Goal: Task Accomplishment & Management: Manage account settings

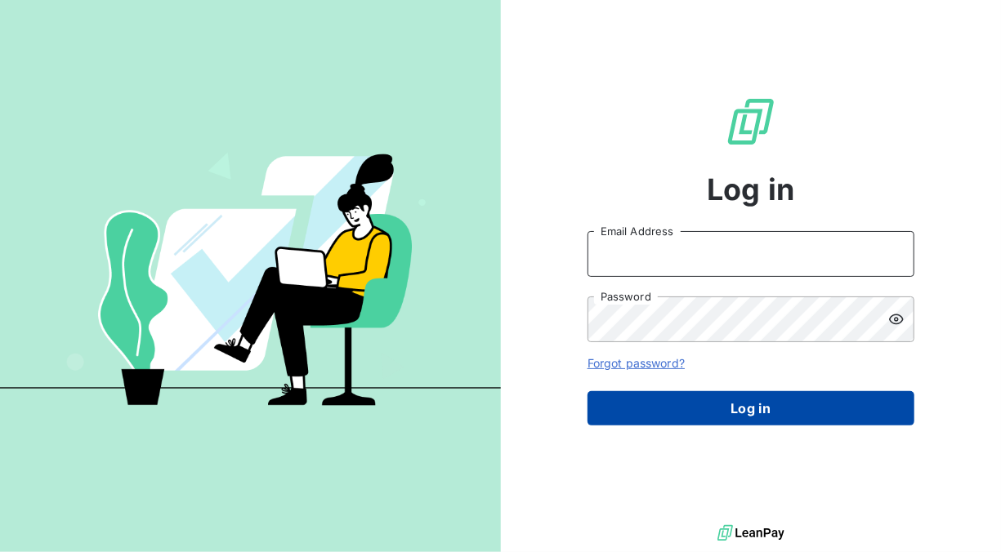
type input "[EMAIL_ADDRESS][DOMAIN_NAME]"
click at [716, 413] on button "Log in" at bounding box center [750, 408] width 327 height 34
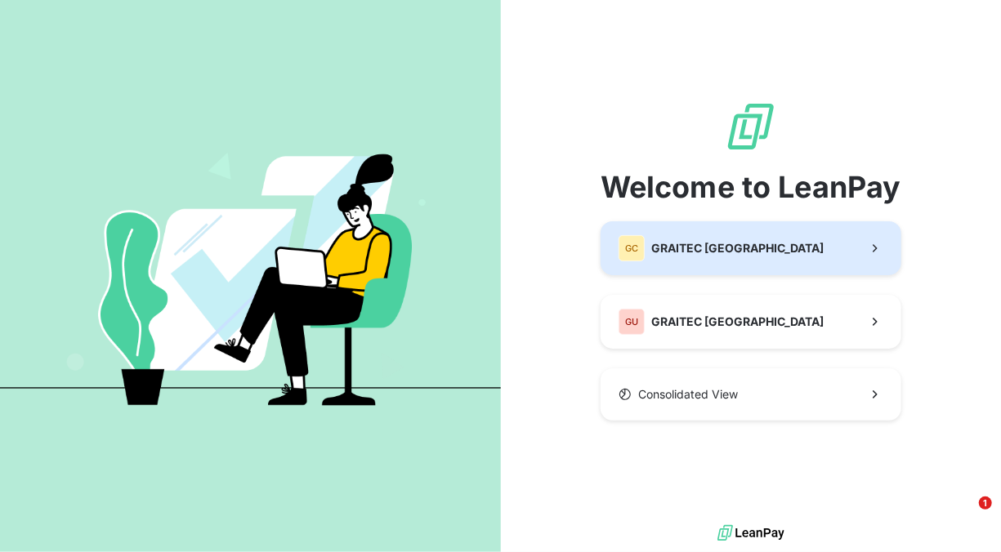
click at [690, 253] on span "GRAITEC [GEOGRAPHIC_DATA]" at bounding box center [737, 248] width 172 height 16
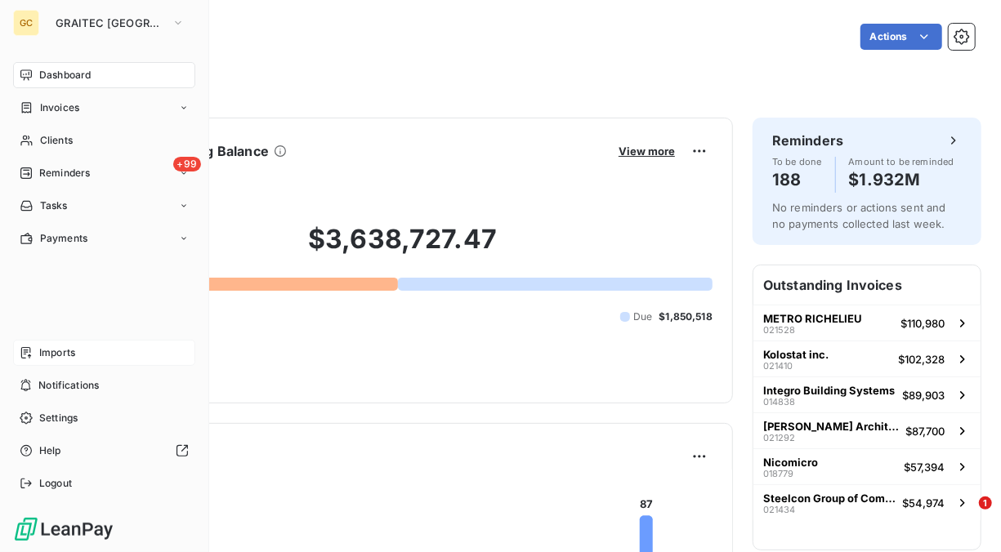
click at [84, 351] on div "Imports" at bounding box center [104, 353] width 182 height 26
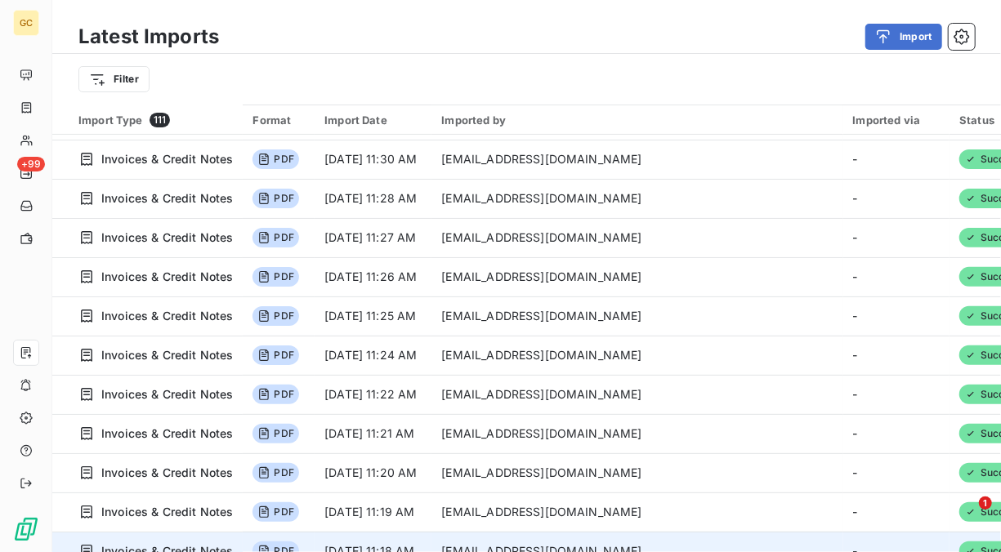
scroll to position [3014, 0]
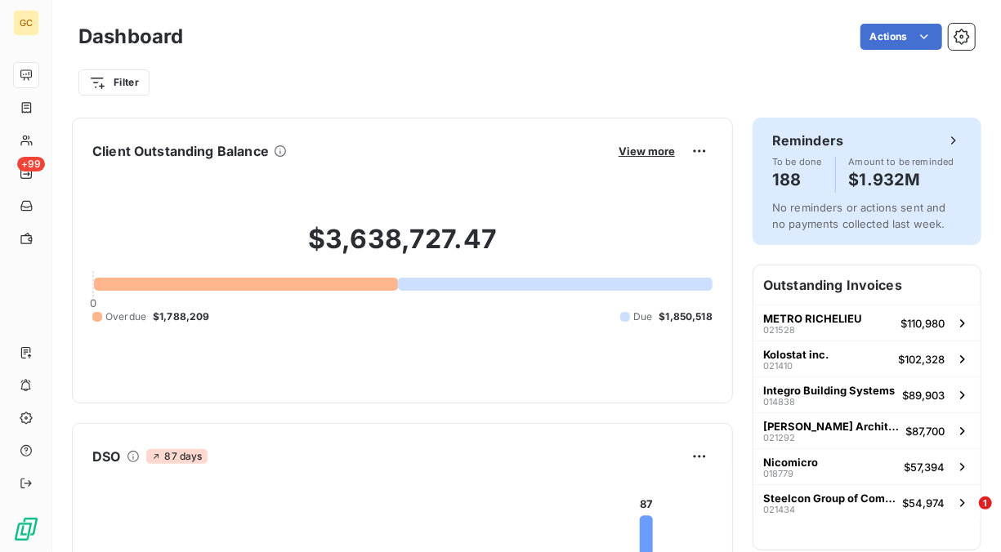
click at [945, 141] on icon at bounding box center [953, 140] width 16 height 16
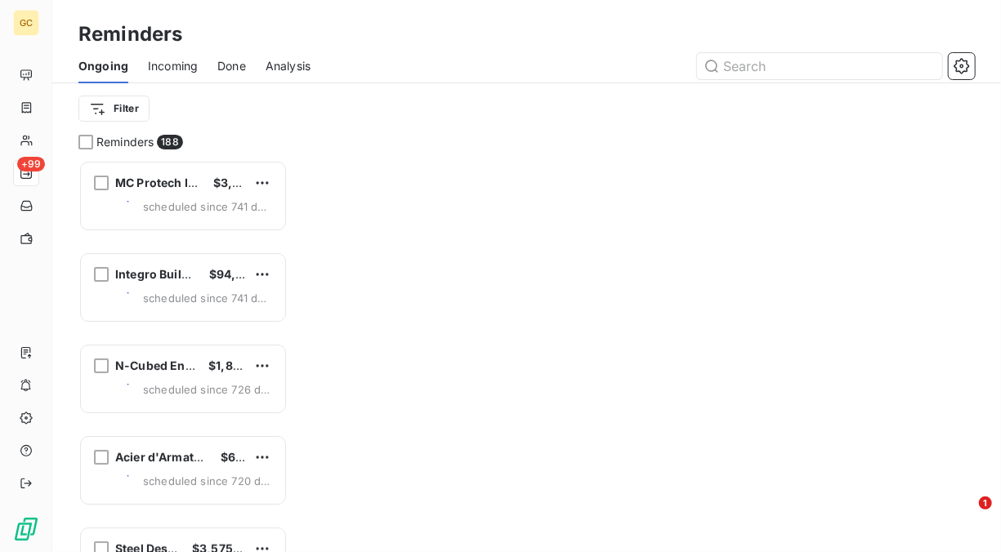
scroll to position [379, 196]
click at [943, 141] on div "Reminders 188 MC Protech Innovation inc. $3,953.70 scheduled since 741 days Int…" at bounding box center [526, 343] width 949 height 418
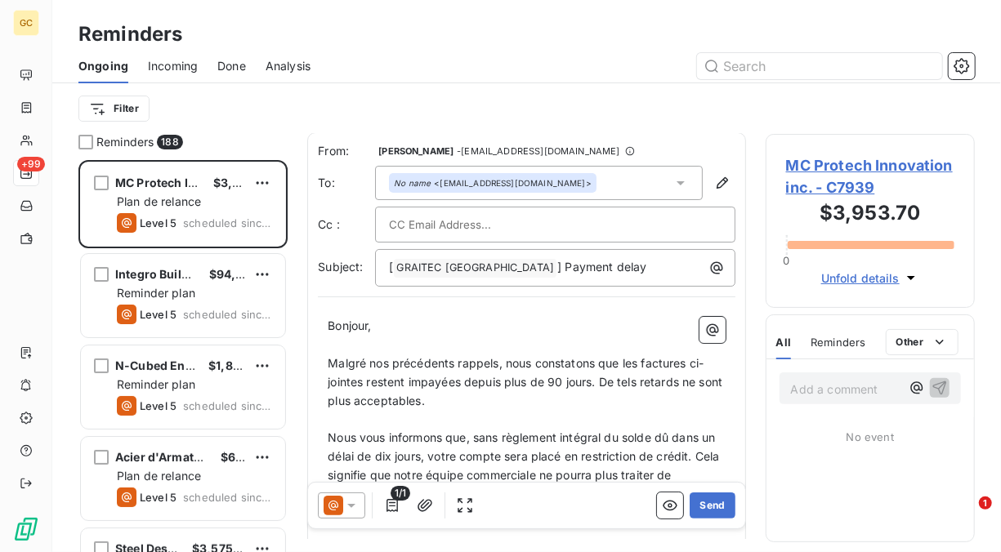
scroll to position [0, 0]
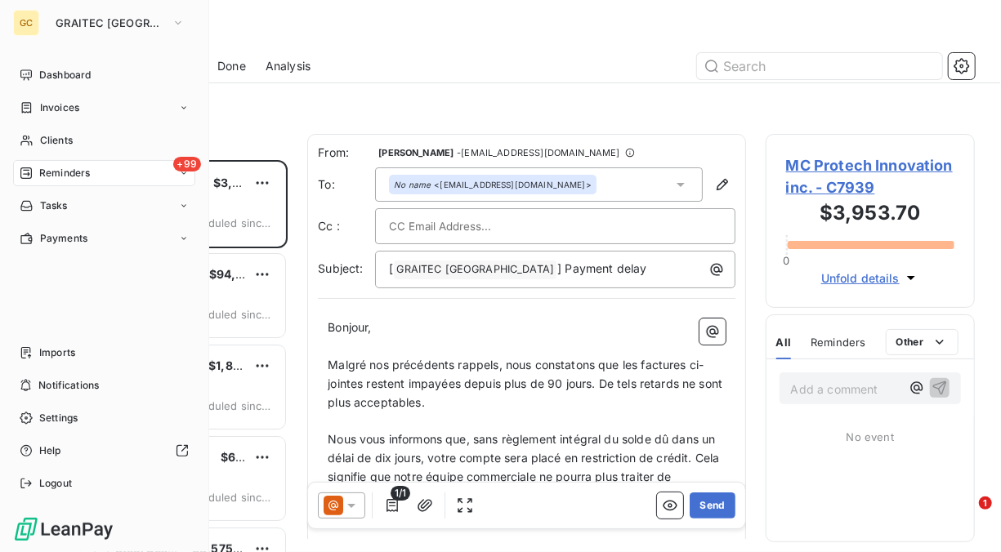
click at [87, 170] on span "Reminders" at bounding box center [64, 173] width 51 height 15
click at [56, 136] on span "Clients" at bounding box center [56, 140] width 33 height 15
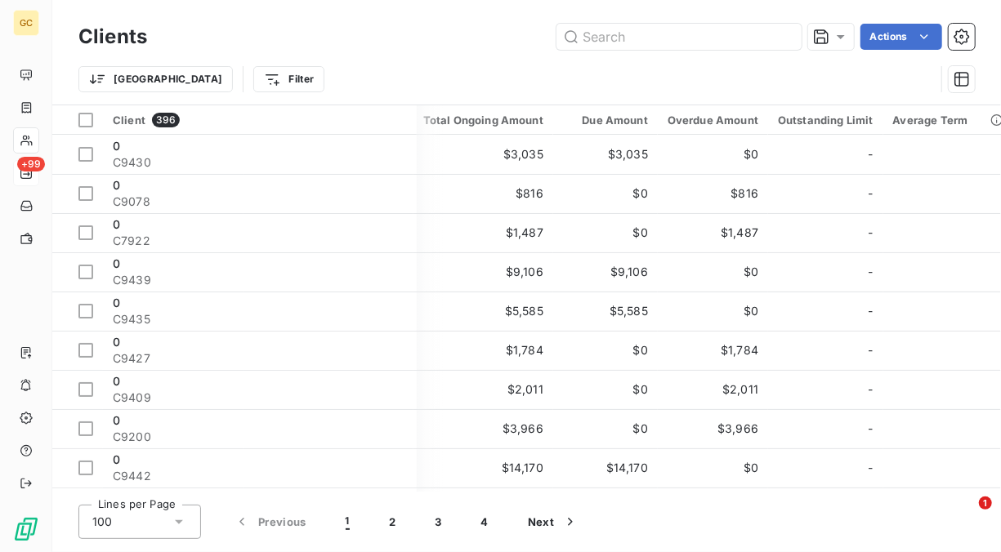
scroll to position [0, 173]
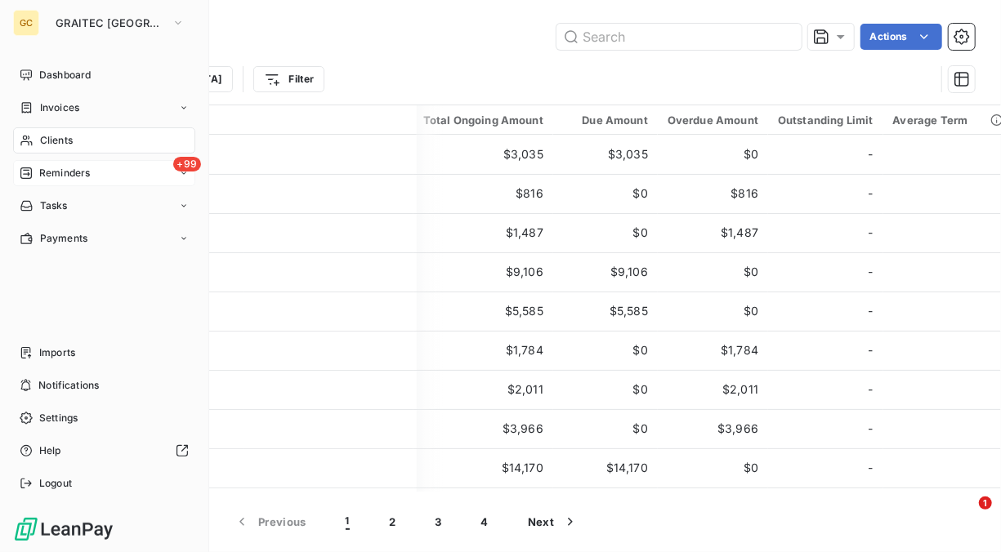
click at [59, 168] on span "Reminders" at bounding box center [64, 173] width 51 height 15
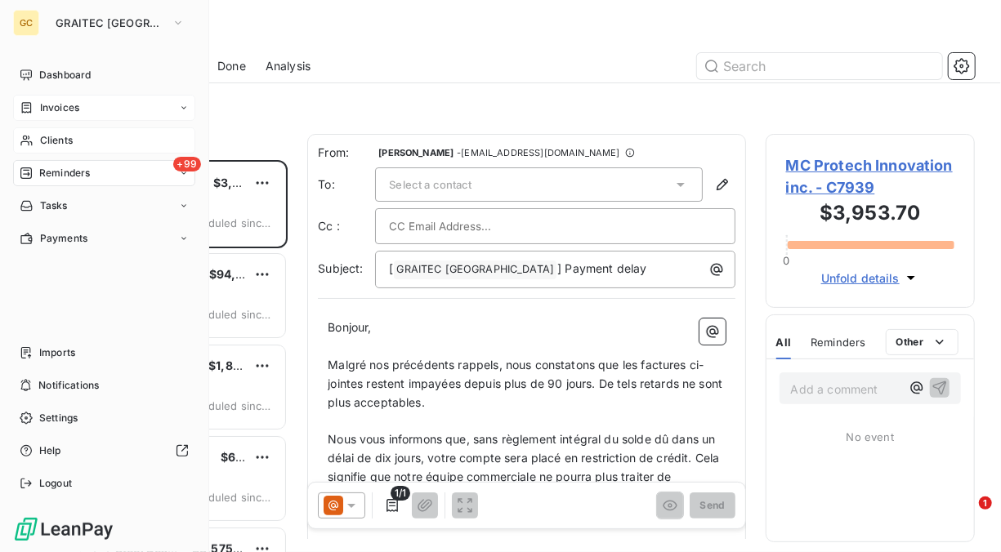
click at [185, 109] on icon at bounding box center [184, 108] width 10 height 10
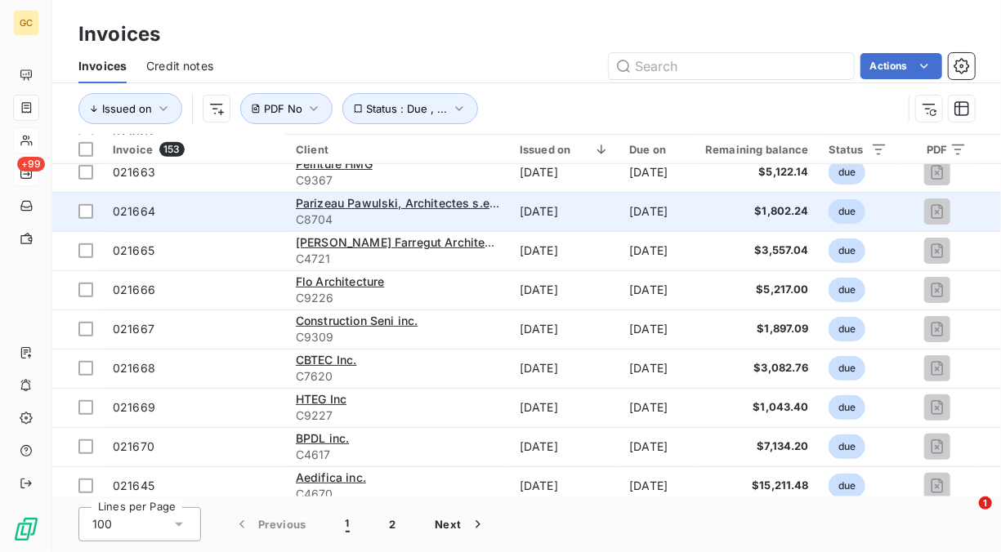
scroll to position [572, 0]
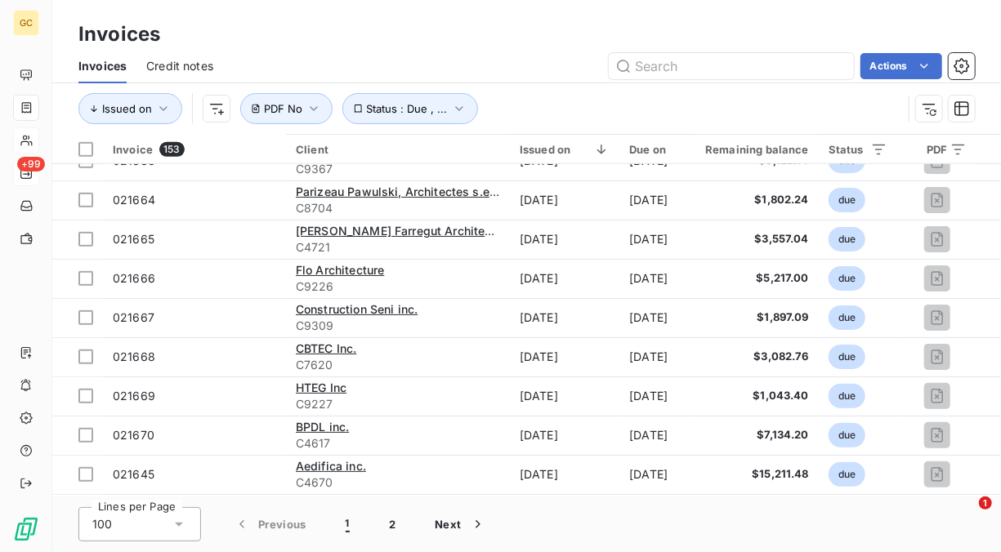
click at [913, 67] on html "GC +99 Invoices Invoices Credit notes Actions Issued on Status : Due , ... PDF …" at bounding box center [500, 276] width 1001 height 552
click at [820, 62] on html "GC +99 Invoices Invoices Credit notes Actions Issued on Status : Due , ... PDF …" at bounding box center [500, 276] width 1001 height 552
click at [791, 65] on input "text" at bounding box center [731, 66] width 245 height 26
click at [966, 67] on icon "button" at bounding box center [961, 66] width 16 height 16
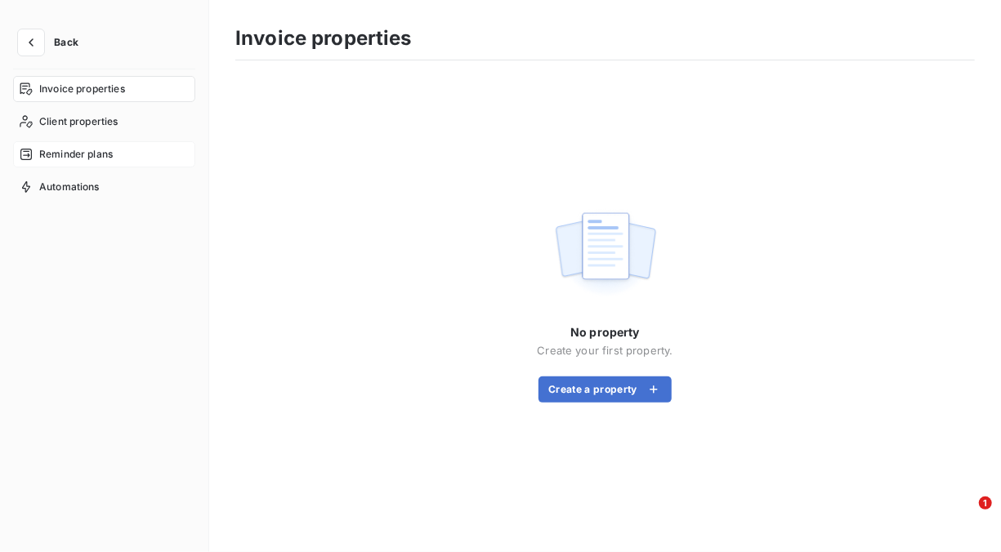
click at [82, 150] on span "Reminder plans" at bounding box center [76, 154] width 74 height 15
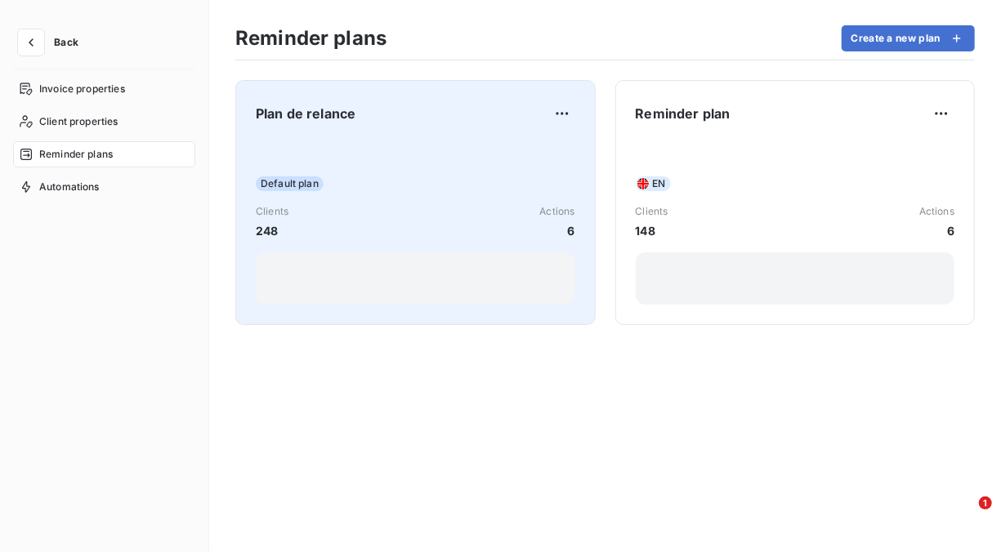
click at [306, 187] on span "Default plan" at bounding box center [290, 183] width 68 height 15
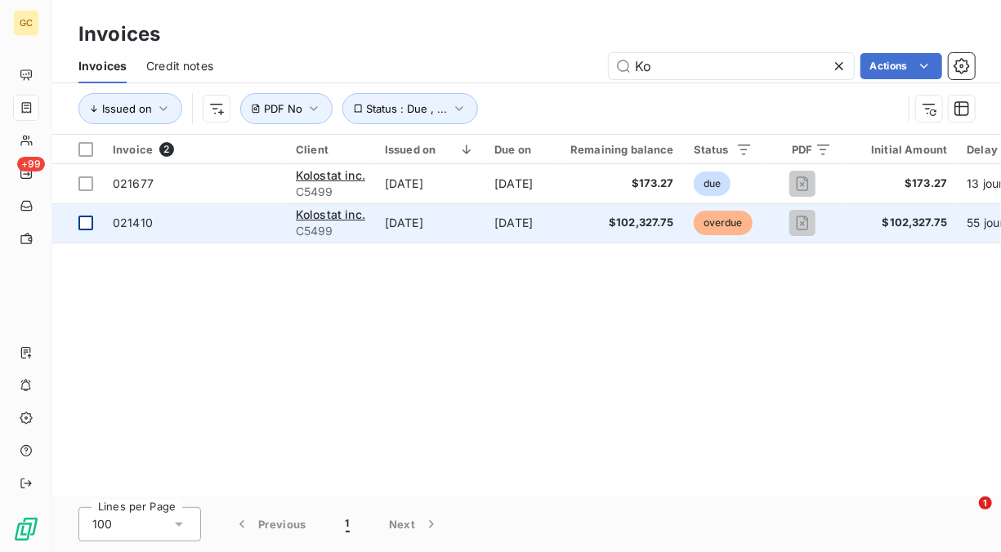
type input "Ko"
click at [83, 226] on div at bounding box center [85, 223] width 15 height 15
click at [341, 216] on span "Kolostat inc." at bounding box center [330, 215] width 69 height 14
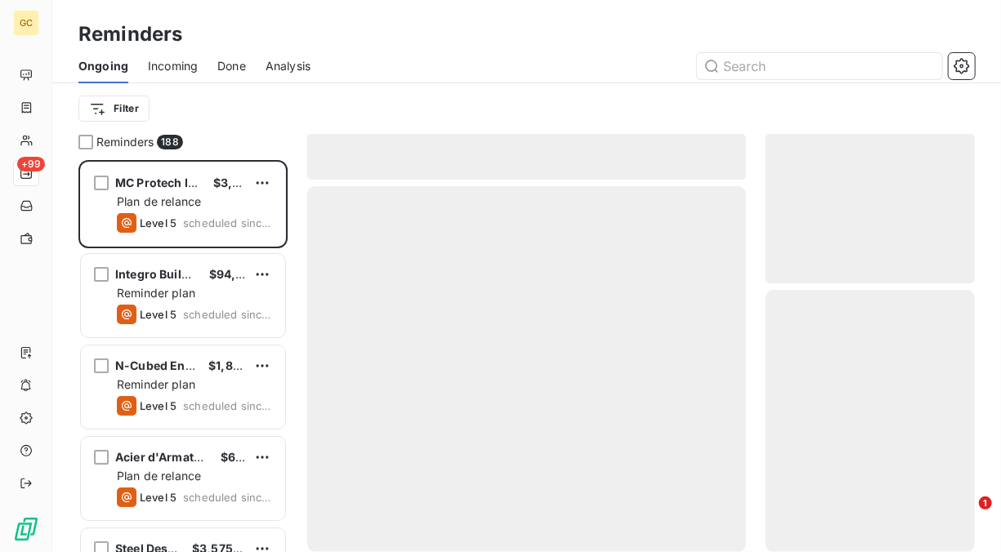
scroll to position [379, 196]
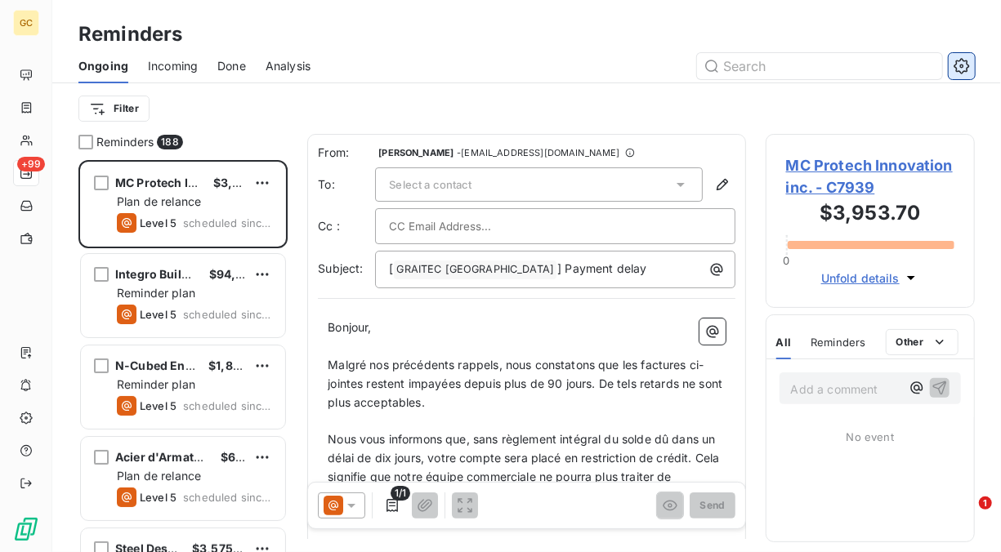
click at [963, 70] on icon "button" at bounding box center [961, 66] width 16 height 16
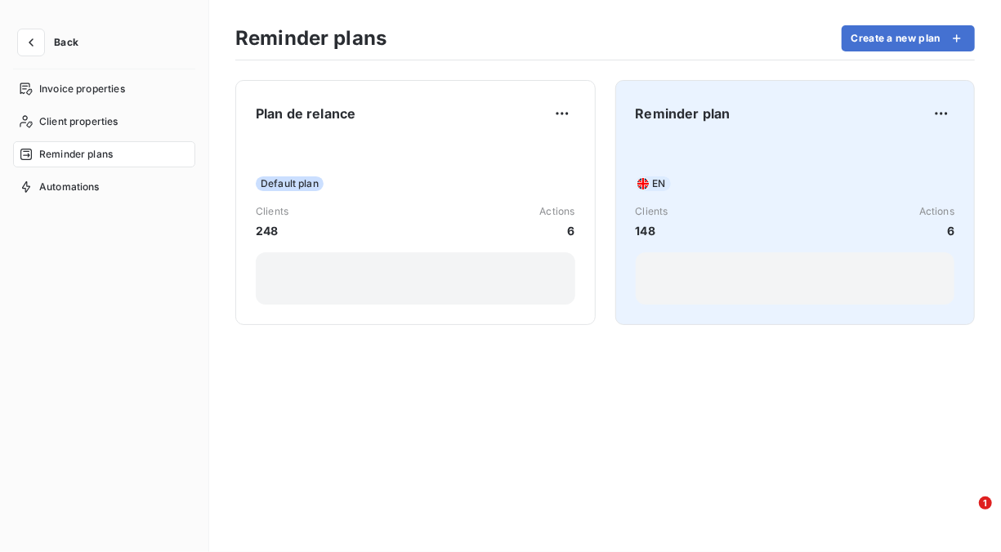
click at [664, 183] on span "EN" at bounding box center [659, 183] width 13 height 15
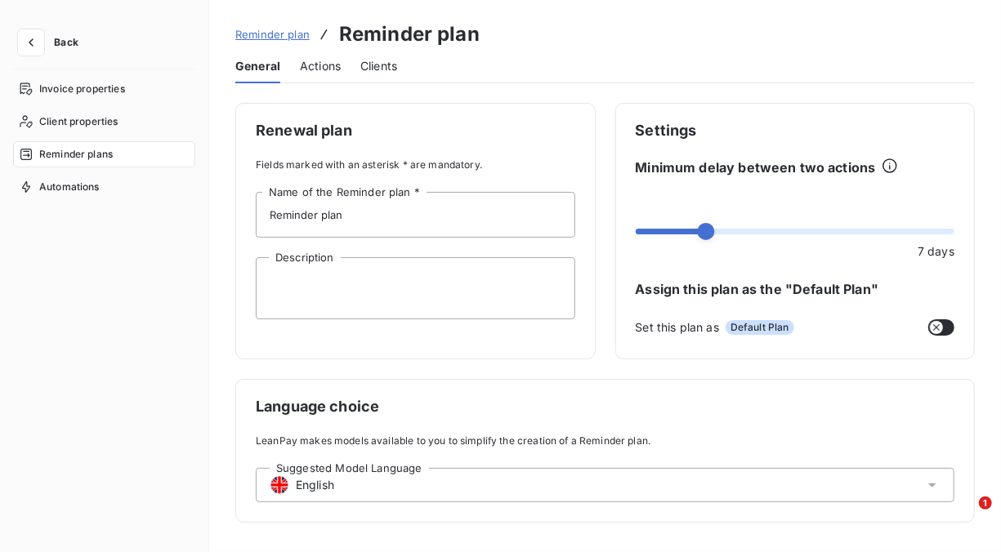
click at [326, 64] on span "Actions" at bounding box center [320, 66] width 41 height 16
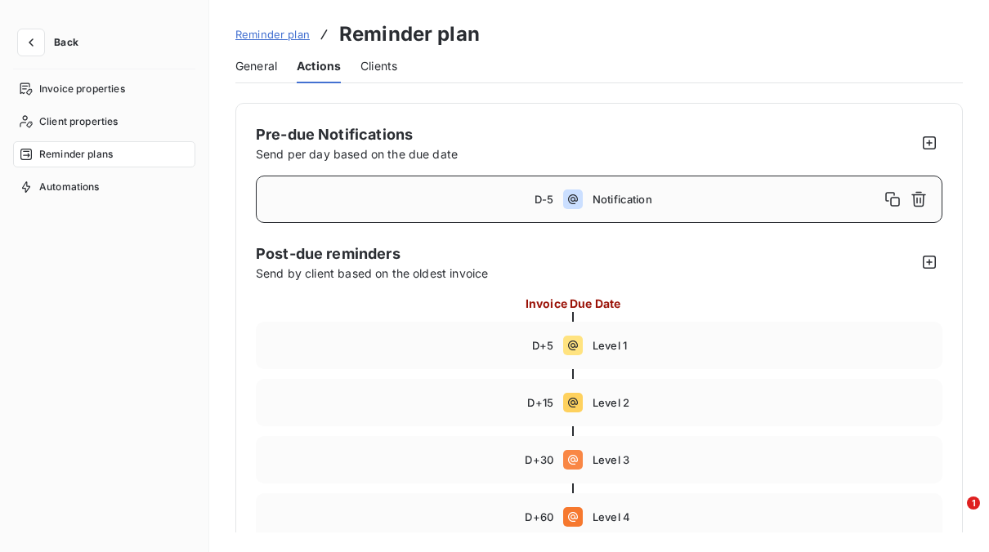
click at [257, 63] on span "General" at bounding box center [256, 66] width 42 height 16
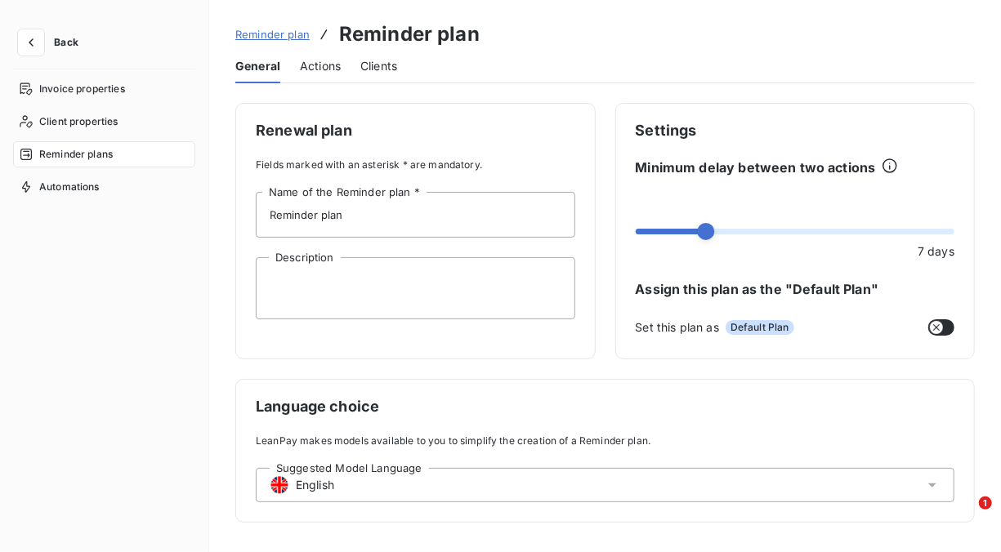
click at [315, 69] on span "Actions" at bounding box center [320, 66] width 41 height 16
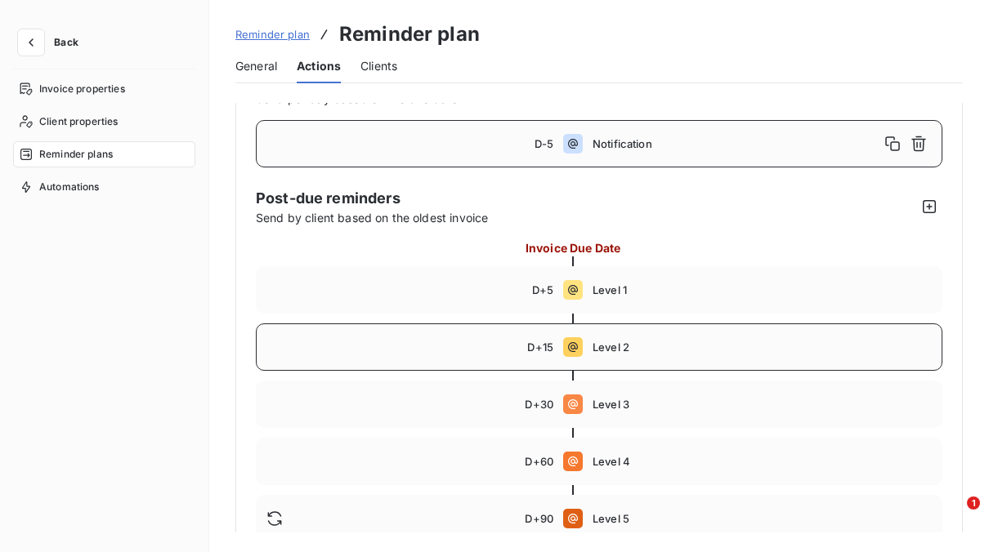
scroll to position [82, 0]
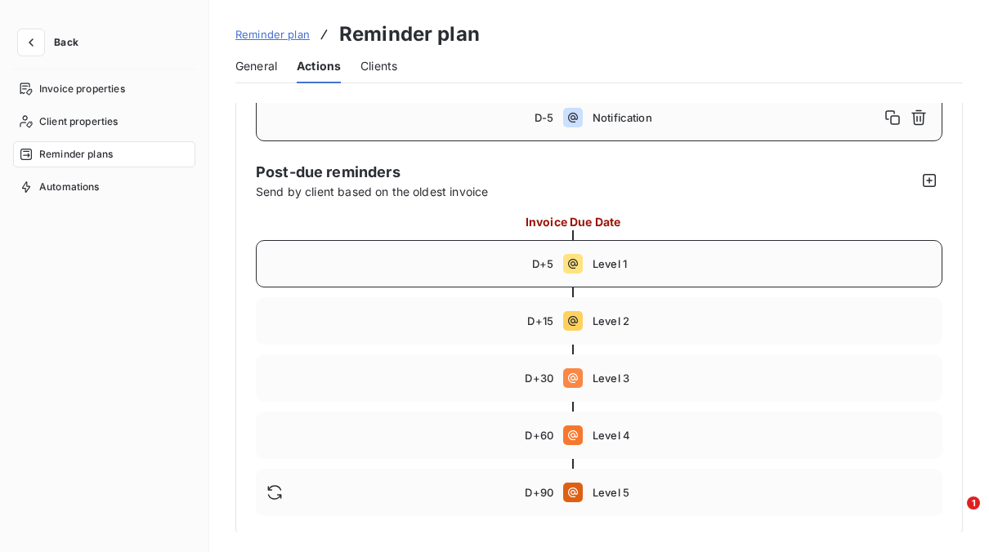
click at [535, 258] on span "D+5" at bounding box center [542, 263] width 21 height 13
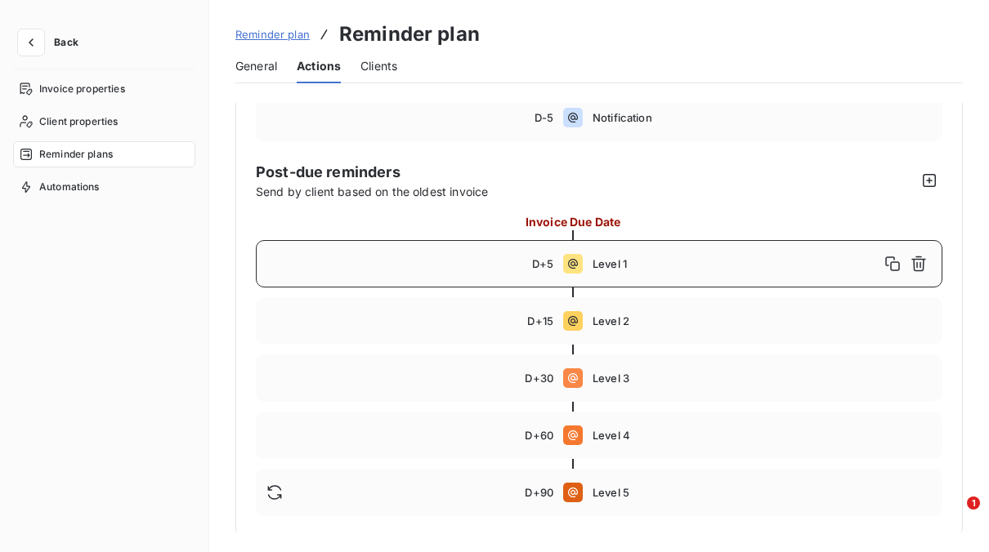
click at [541, 266] on span "D+5" at bounding box center [542, 263] width 21 height 13
click at [542, 265] on span "D+5" at bounding box center [542, 263] width 21 height 13
click at [534, 267] on span "D+5" at bounding box center [542, 263] width 21 height 13
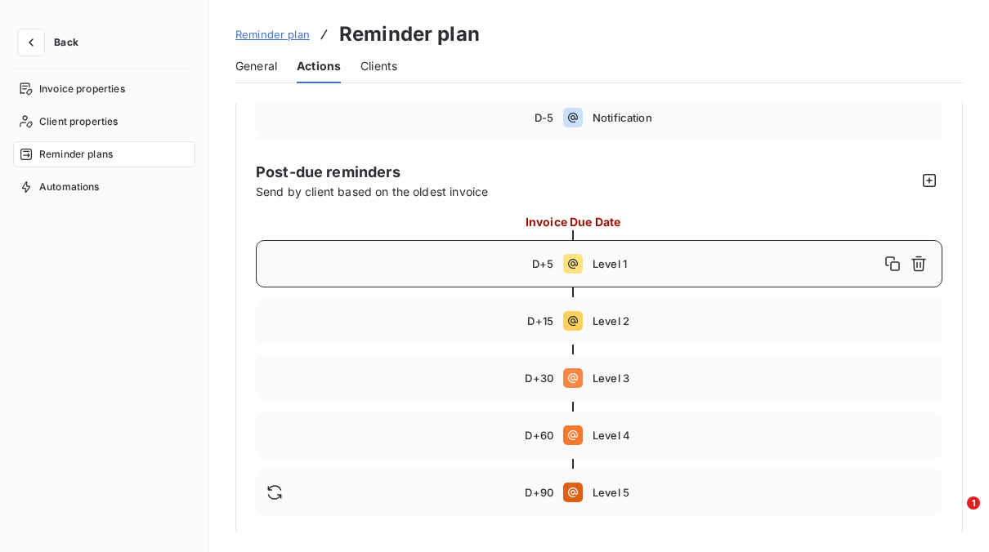
click at [486, 248] on div "D+5 Level 1" at bounding box center [599, 263] width 686 height 47
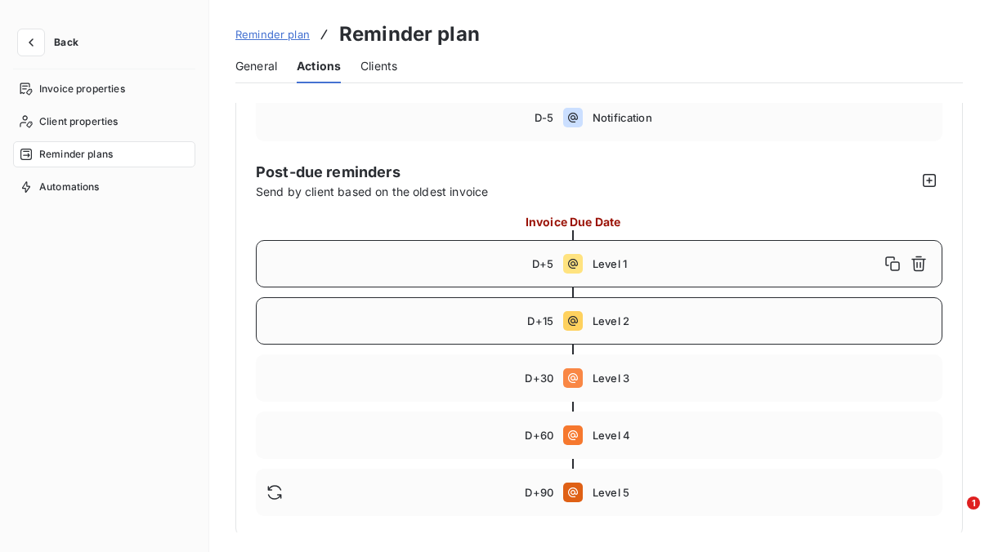
click at [436, 319] on div "D+15" at bounding box center [409, 321] width 287 height 13
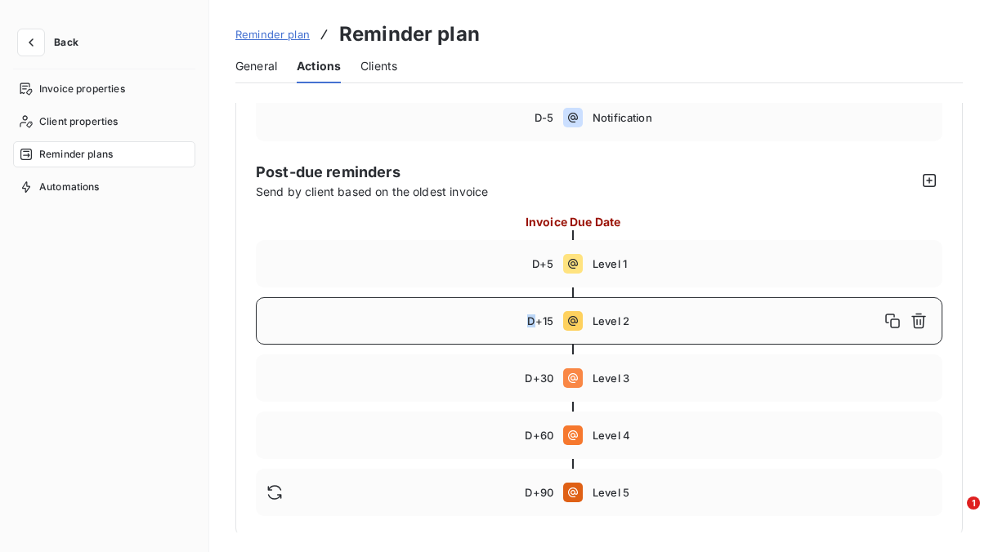
click at [435, 315] on div "D+15" at bounding box center [409, 321] width 287 height 13
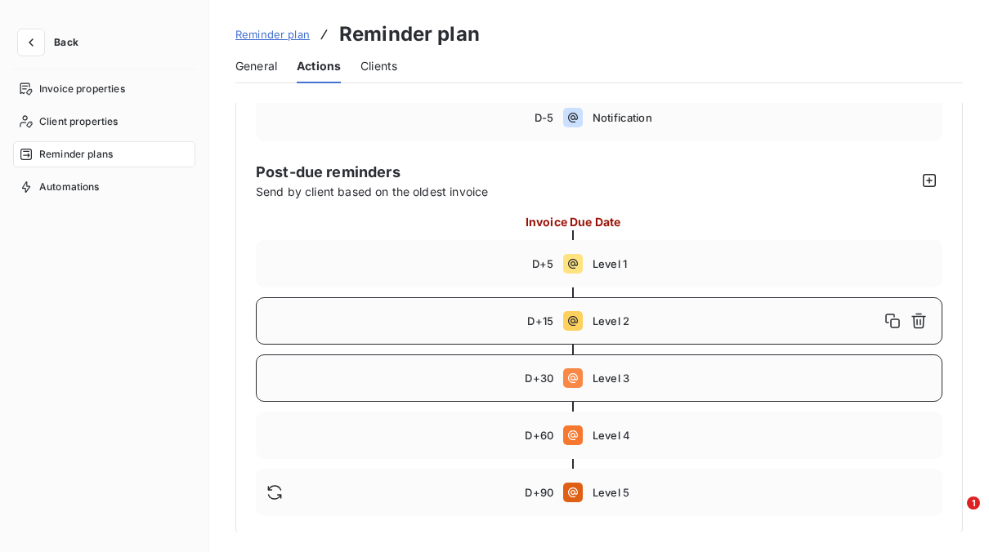
click at [476, 368] on div "D+30 Level 3" at bounding box center [599, 378] width 686 height 47
type input "30"
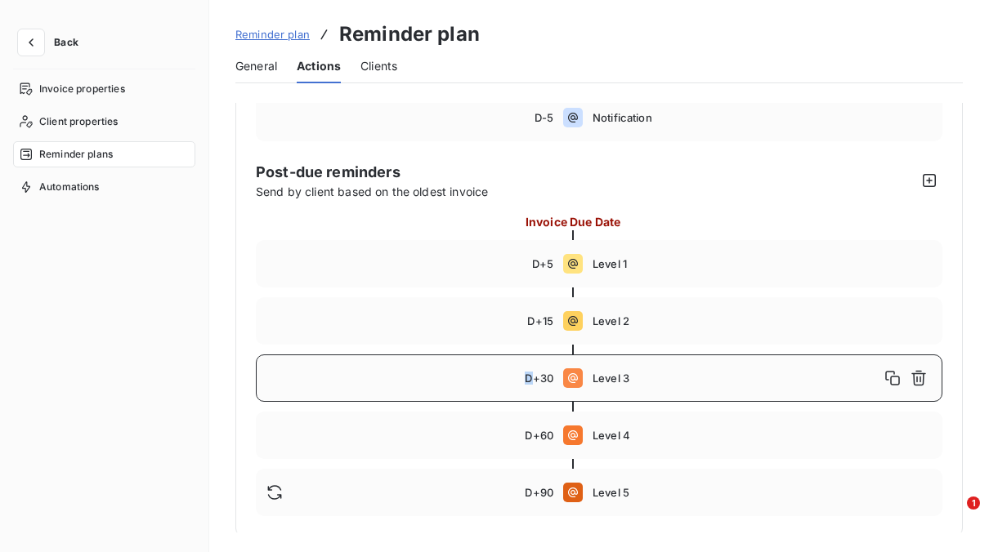
click at [476, 368] on div "D+30 Level 3" at bounding box center [599, 378] width 686 height 47
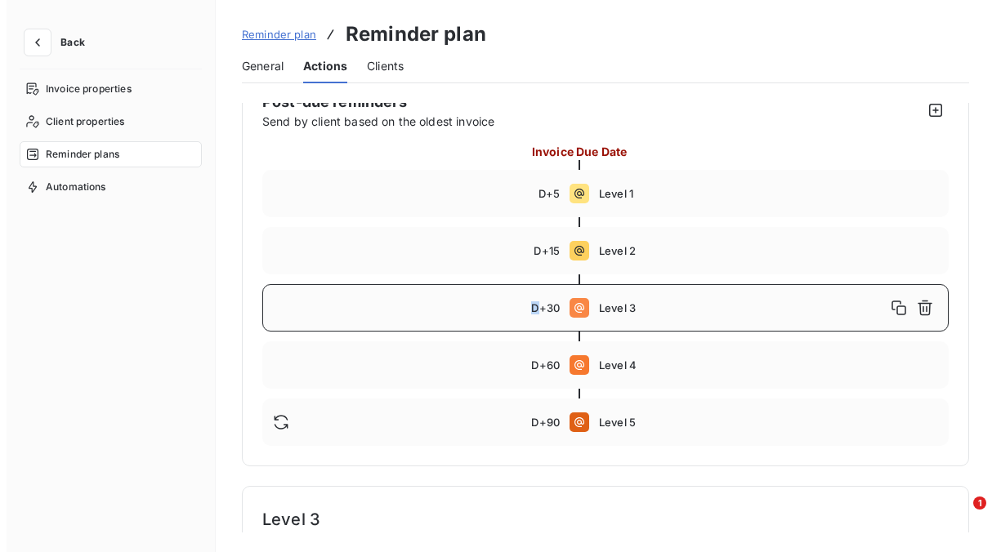
scroll to position [0, 0]
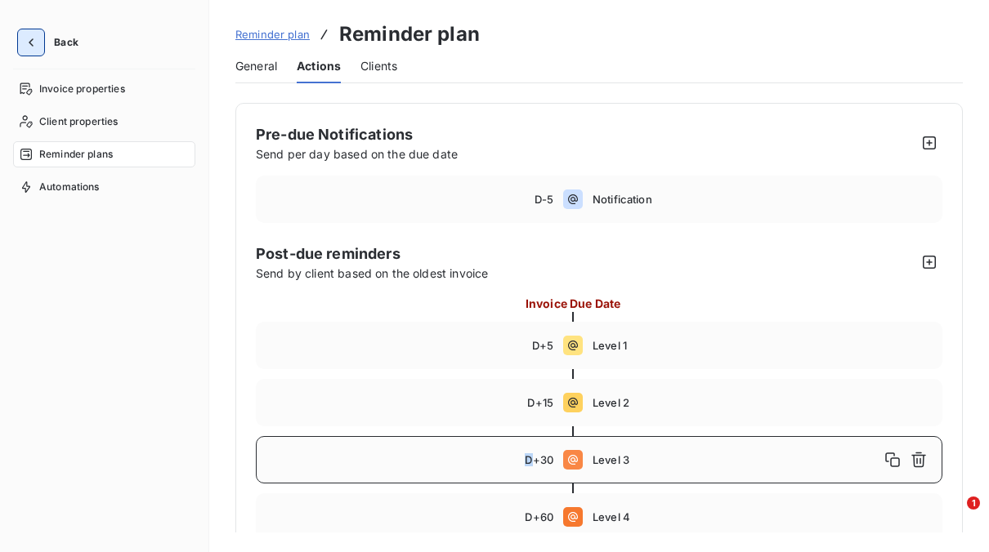
click at [32, 47] on icon "button" at bounding box center [31, 42] width 16 height 16
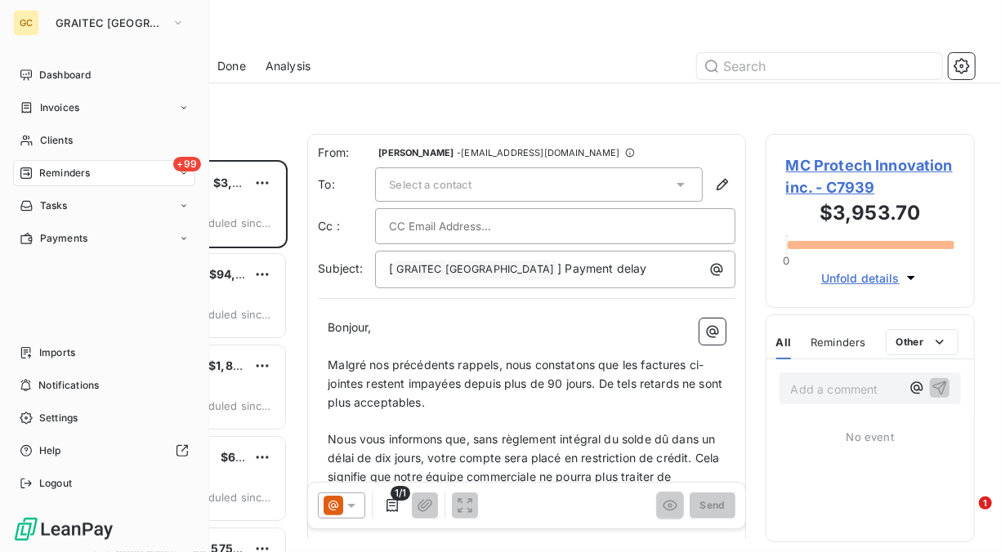
scroll to position [379, 196]
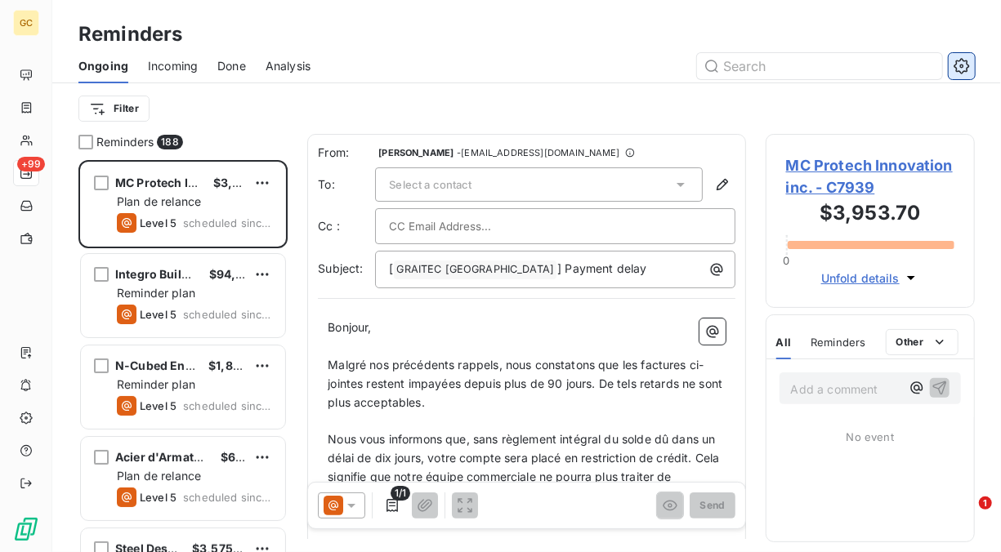
click at [970, 69] on button "button" at bounding box center [962, 66] width 26 height 26
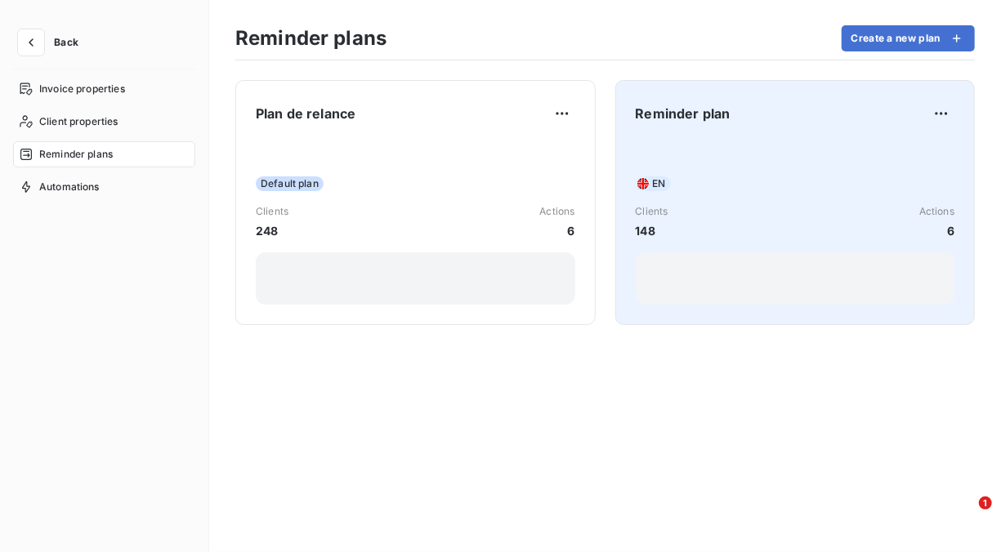
click at [654, 221] on div "Clients 148" at bounding box center [652, 221] width 33 height 35
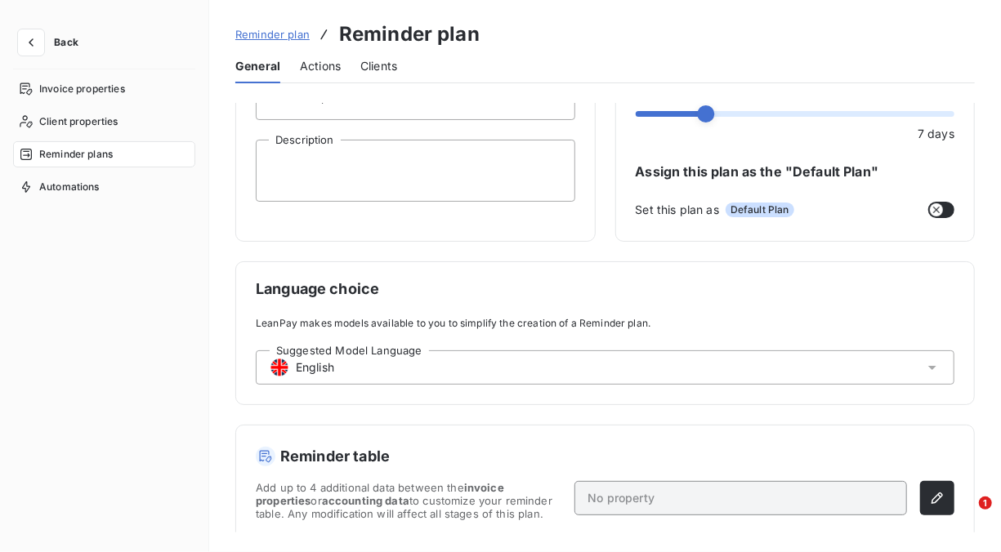
scroll to position [124, 0]
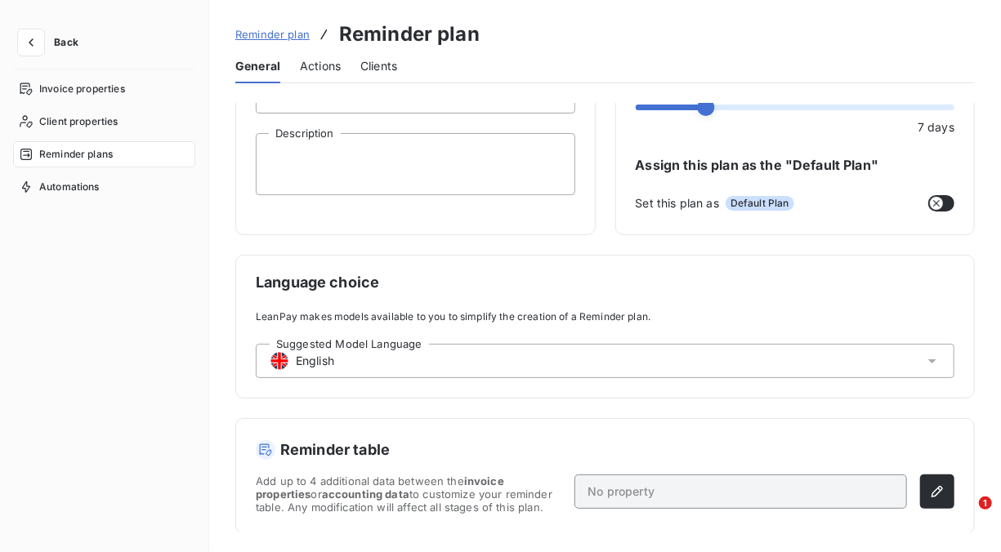
click at [328, 367] on span "English" at bounding box center [315, 361] width 38 height 16
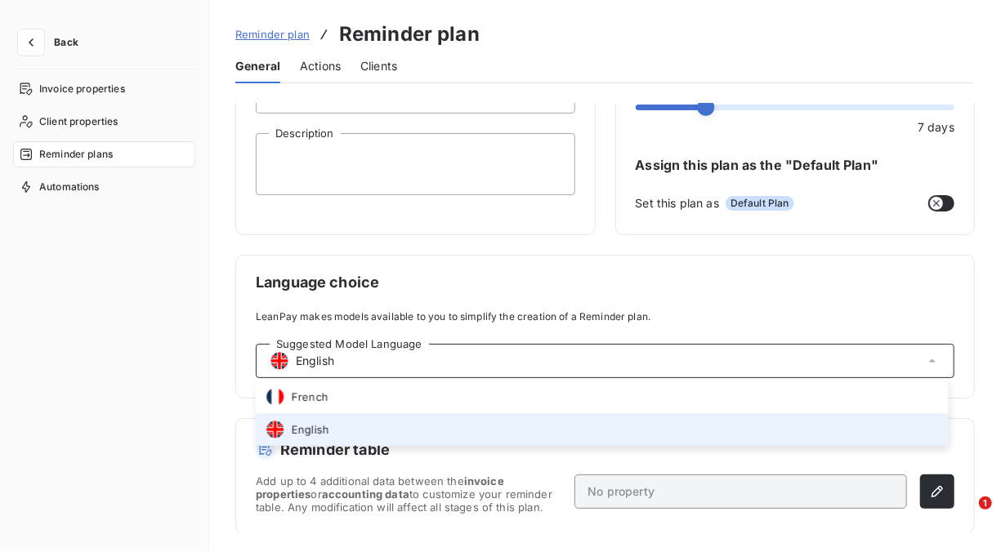
click at [723, 258] on div "Language choice LeanPay makes models available to you to simplify the creation …" at bounding box center [604, 327] width 739 height 144
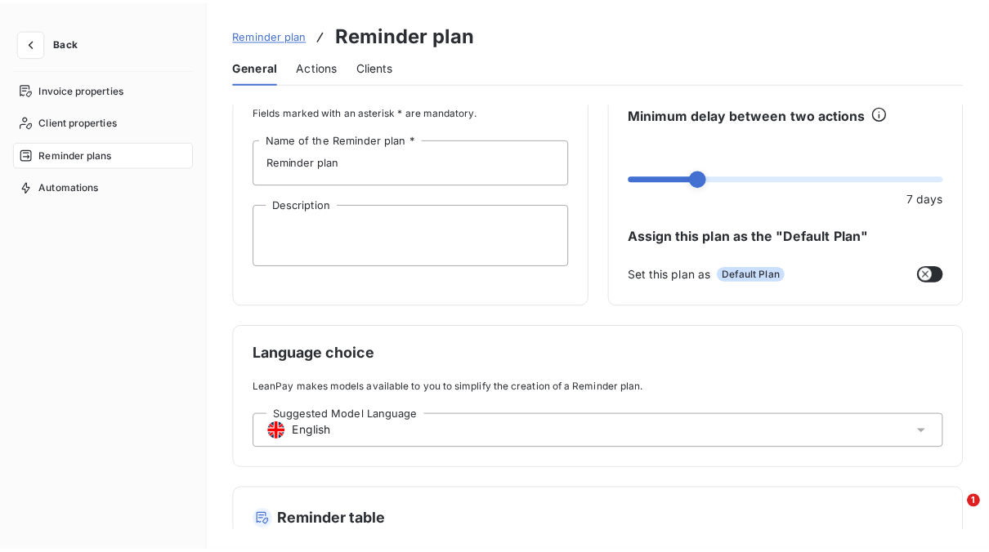
scroll to position [0, 0]
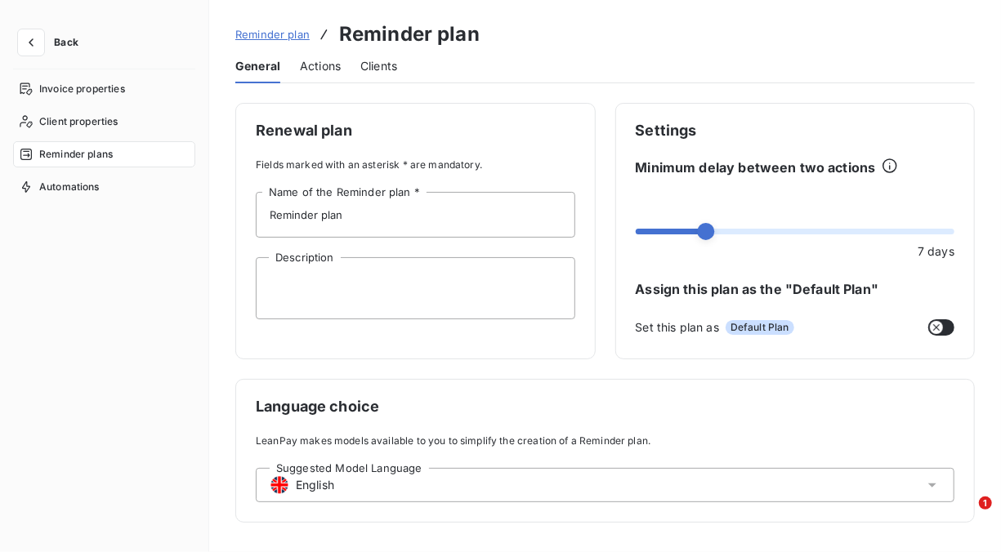
click at [303, 70] on span "Actions" at bounding box center [320, 66] width 41 height 16
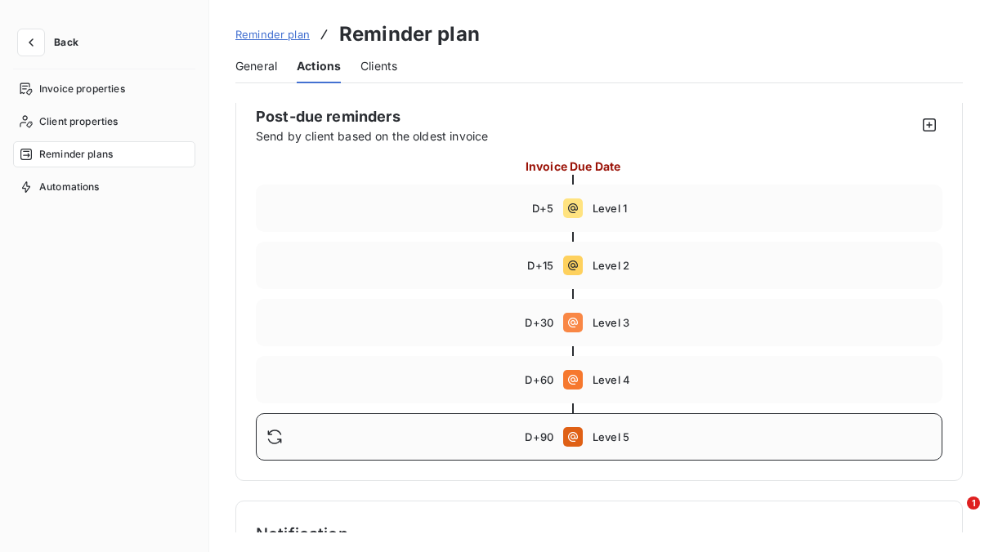
scroll to position [163, 0]
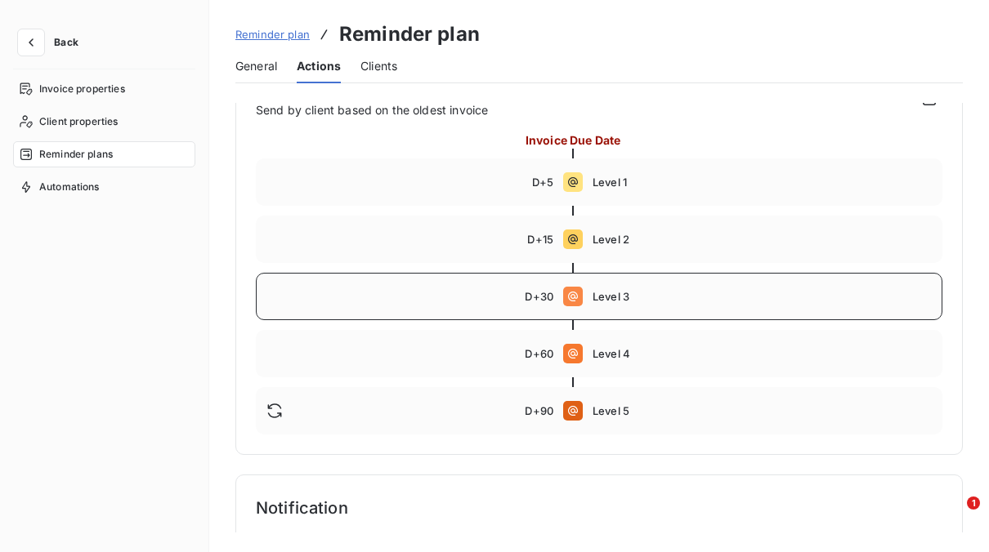
click at [599, 292] on span "Level 3" at bounding box center [761, 296] width 339 height 13
type input "30"
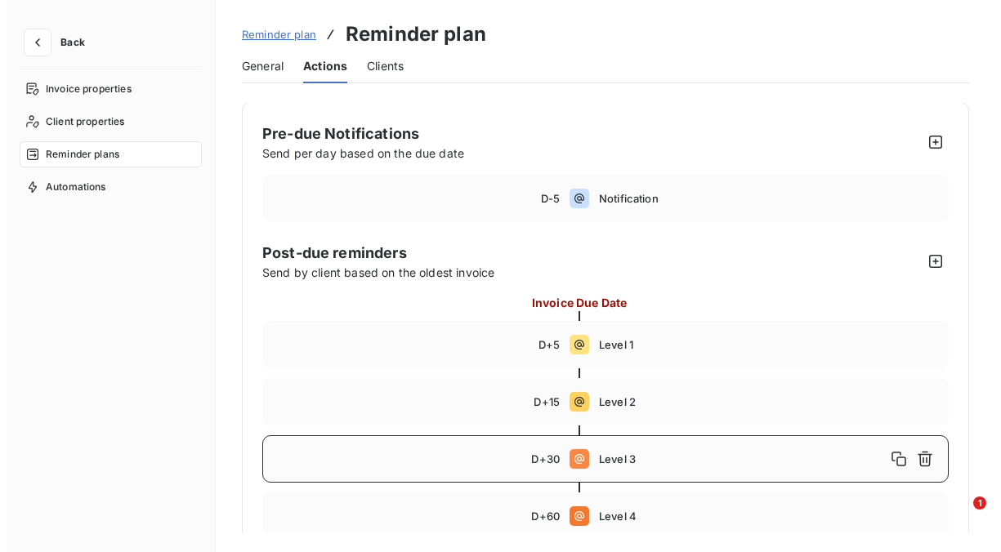
scroll to position [0, 0]
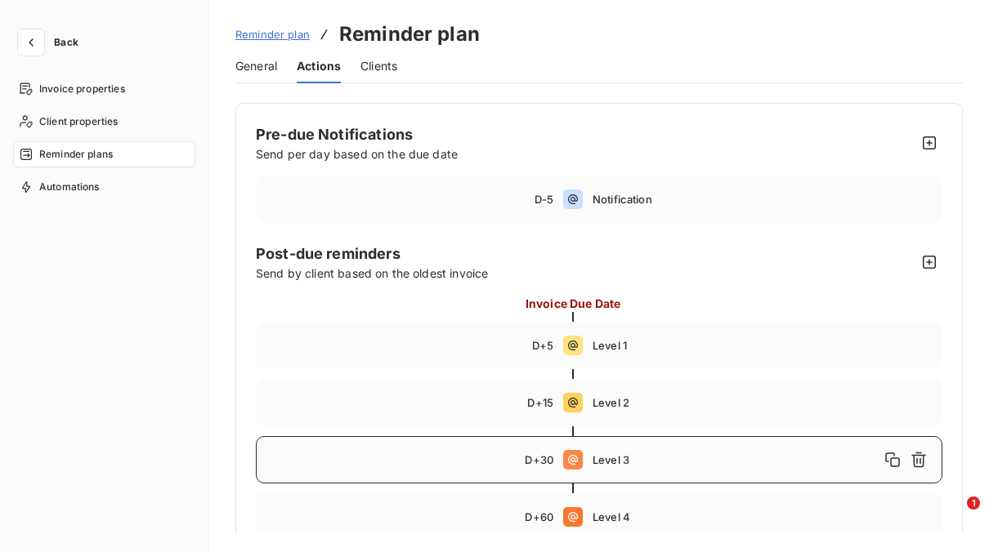
click at [69, 155] on span "Reminder plans" at bounding box center [76, 154] width 74 height 15
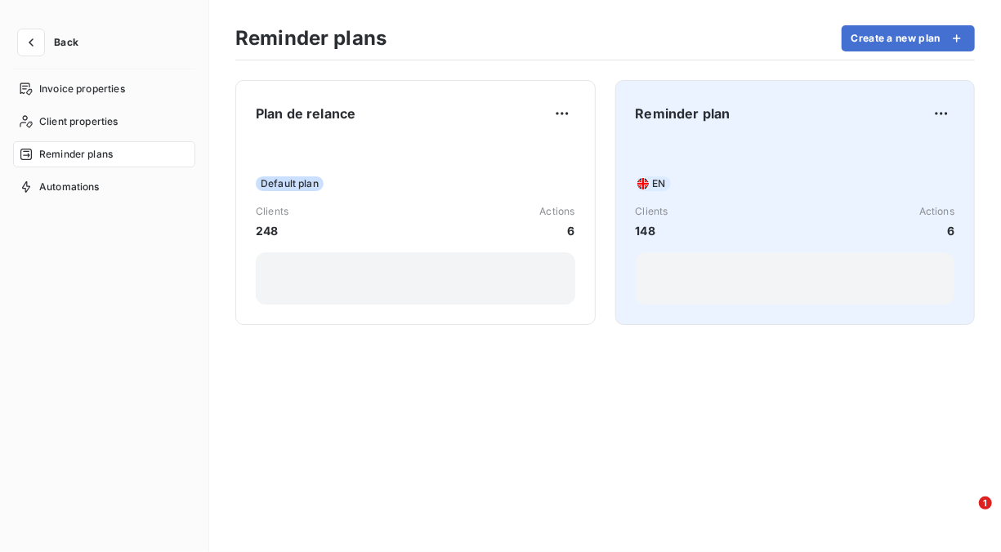
click at [648, 232] on span "148" at bounding box center [652, 230] width 33 height 17
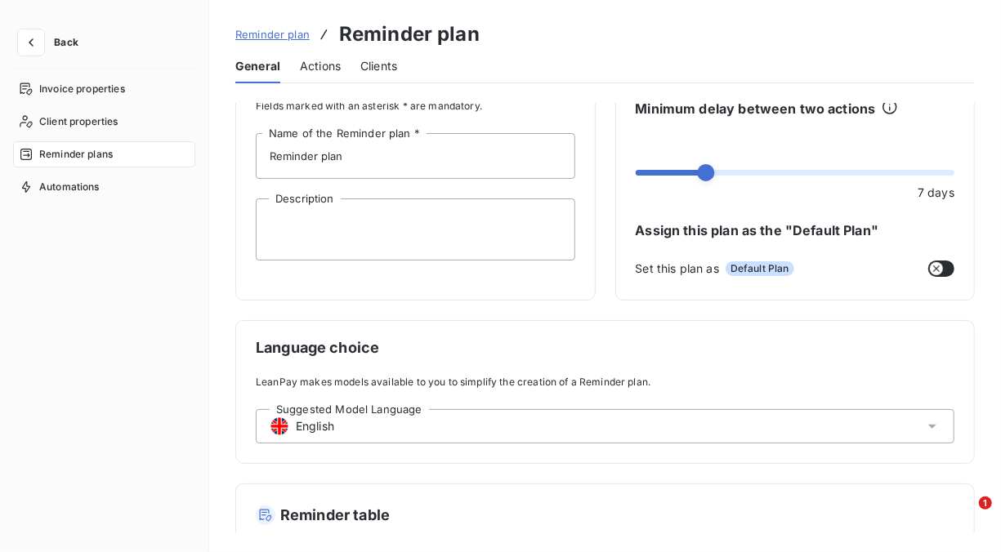
scroll to position [82, 0]
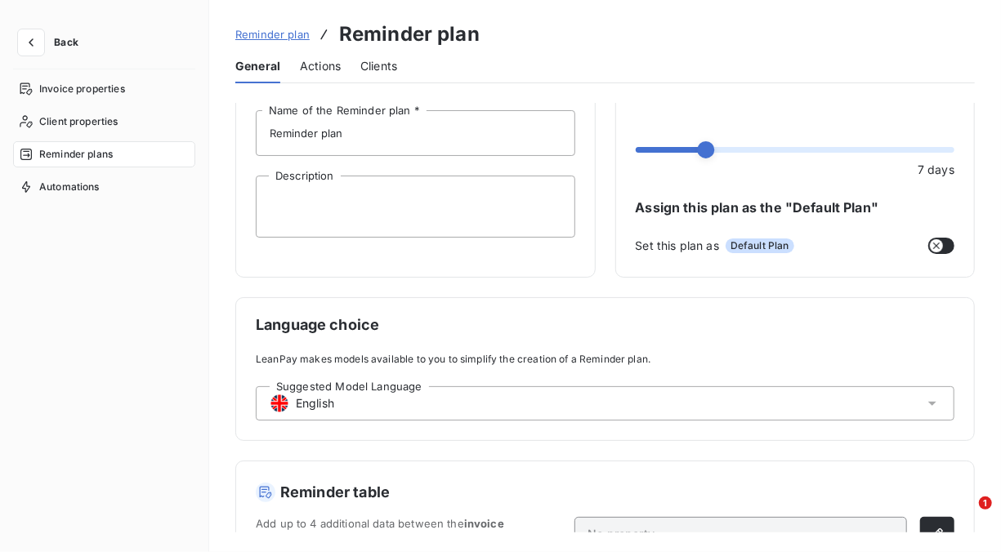
click at [323, 67] on span "Actions" at bounding box center [320, 66] width 41 height 16
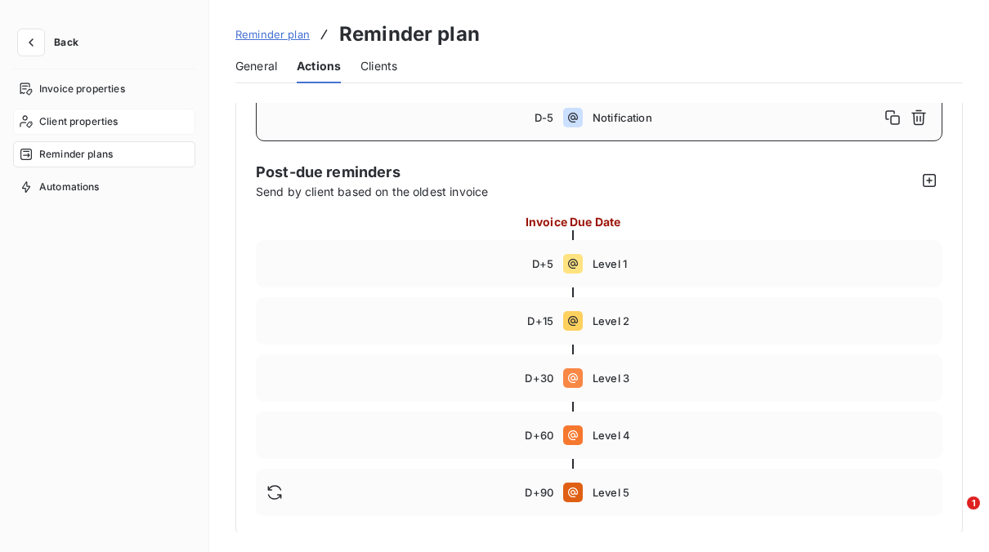
click at [91, 118] on span "Client properties" at bounding box center [78, 121] width 79 height 15
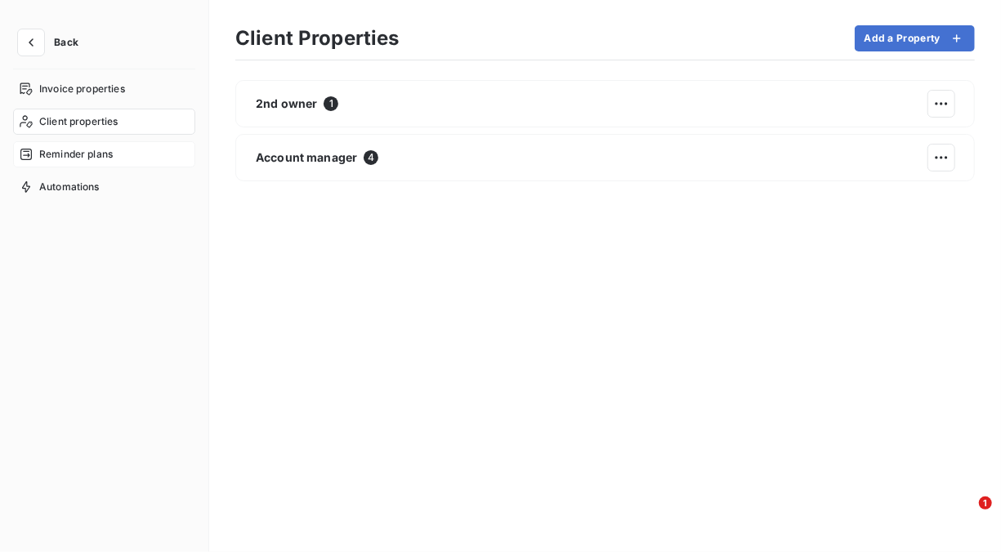
click at [103, 154] on span "Reminder plans" at bounding box center [76, 154] width 74 height 15
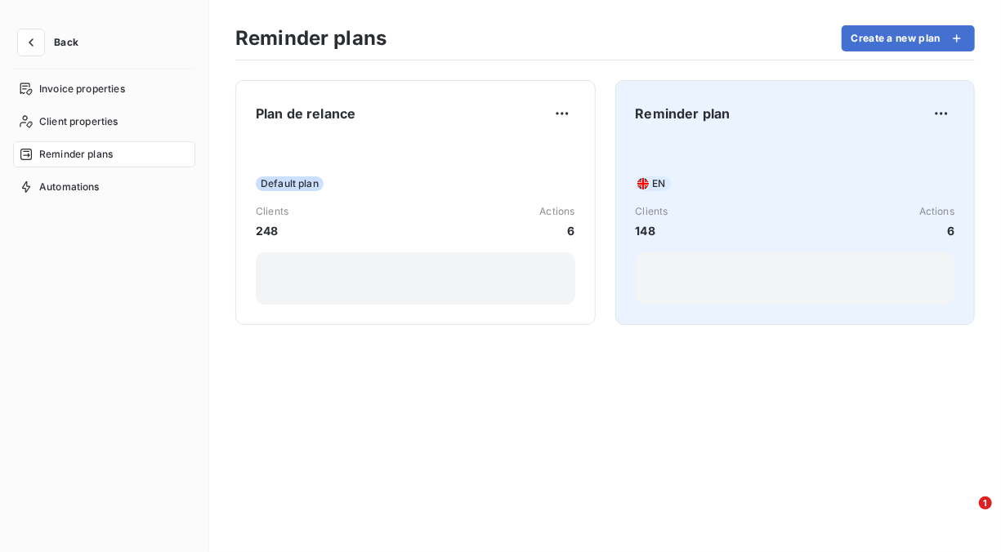
click at [660, 186] on span "EN" at bounding box center [659, 183] width 13 height 15
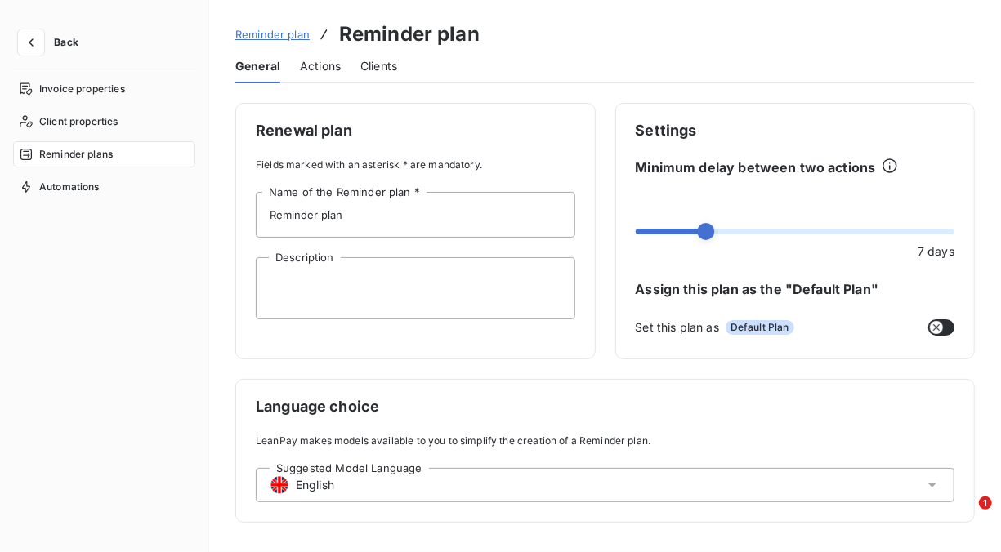
click at [371, 66] on span "Clients" at bounding box center [378, 66] width 37 height 16
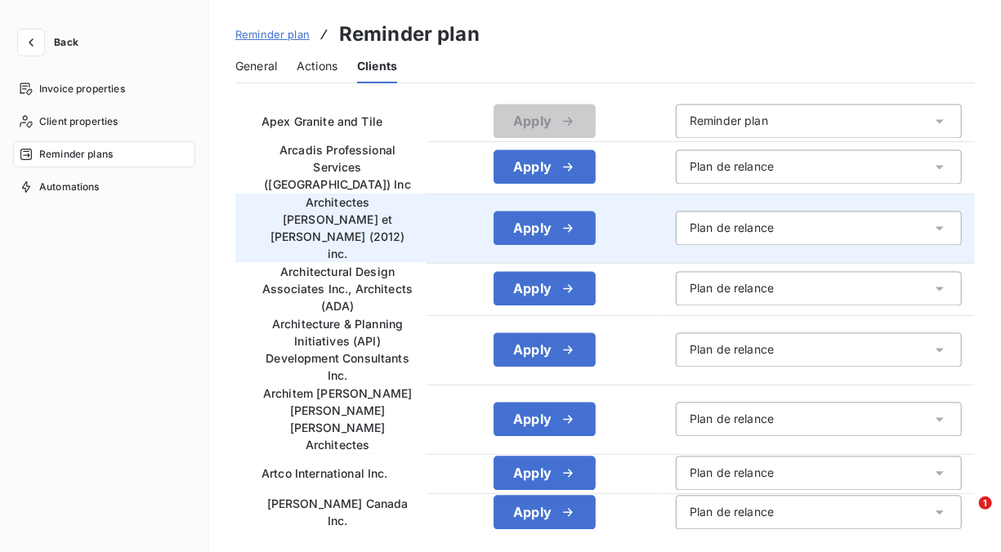
scroll to position [1471, 0]
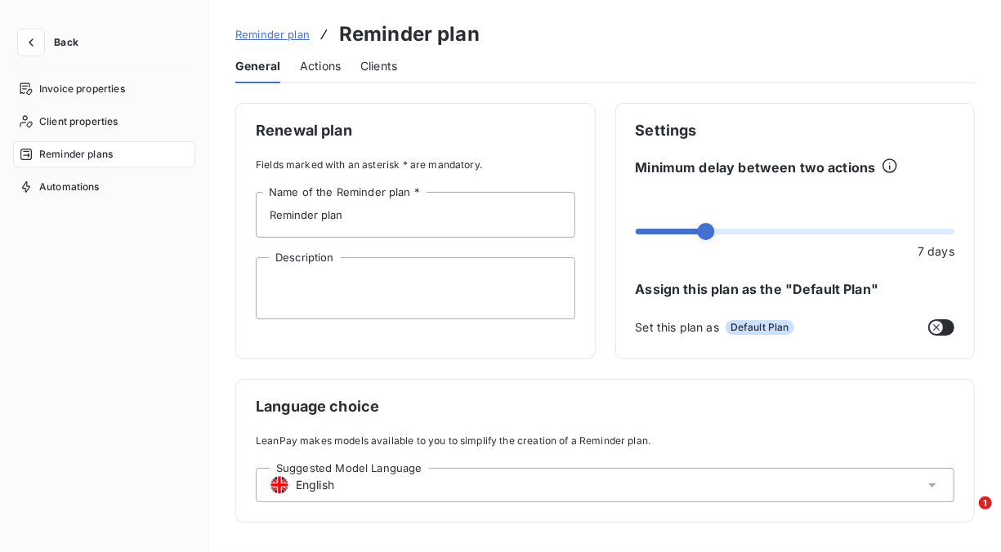
click at [39, 280] on div "Invoice properties Client properties Reminder plans Automations" at bounding box center [104, 299] width 182 height 447
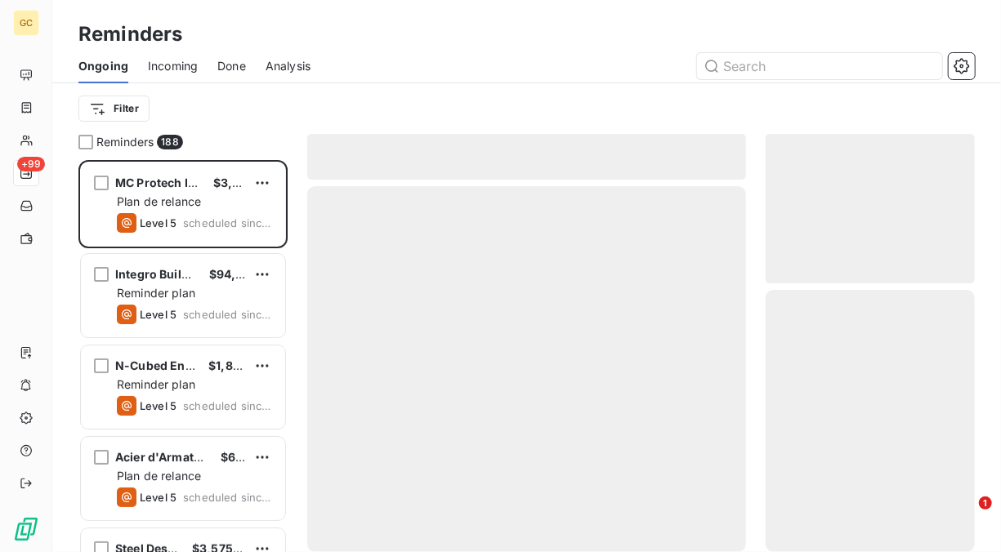
scroll to position [379, 196]
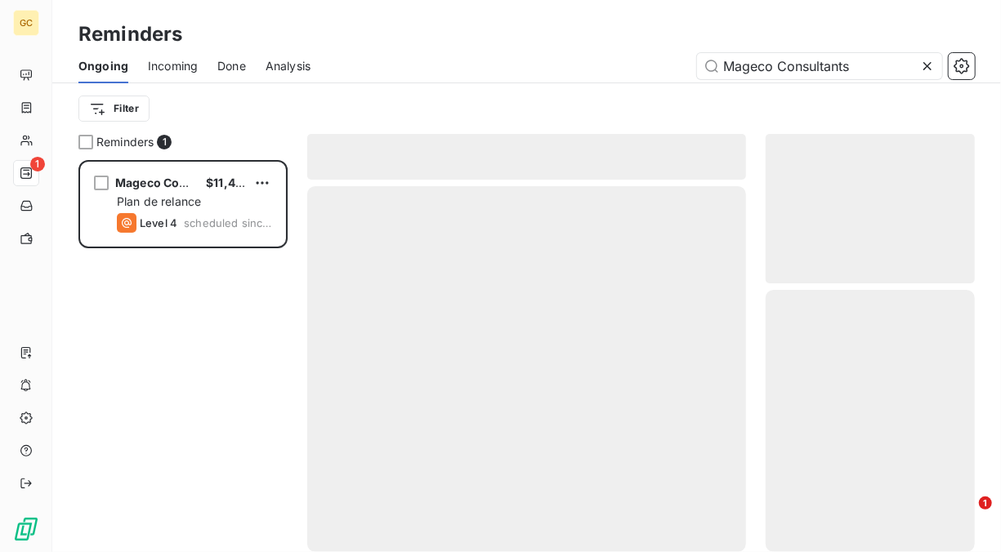
scroll to position [379, 196]
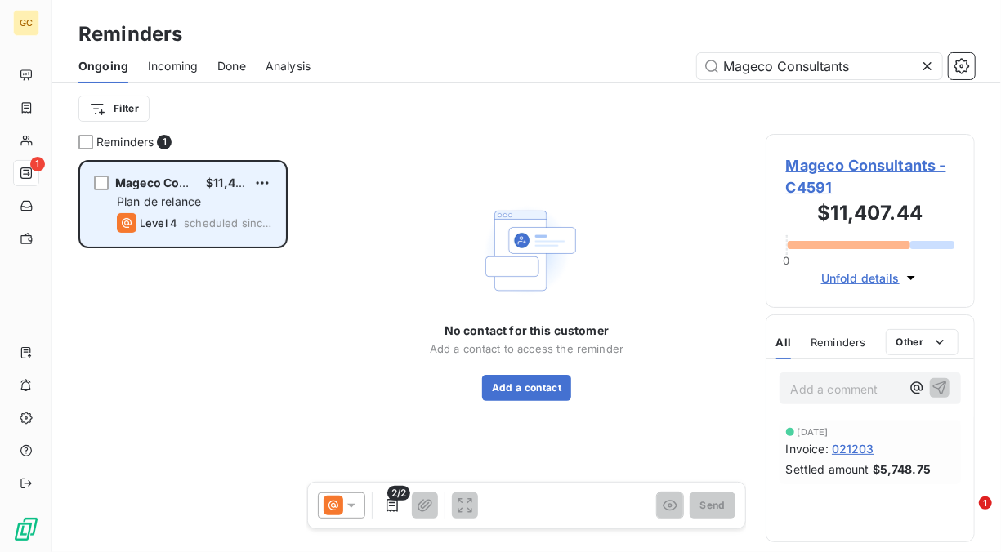
type input "Mageco Consultants"
click at [219, 215] on div "Level 4 scheduled since 17 days" at bounding box center [194, 223] width 155 height 20
click at [172, 199] on span "Plan de relance" at bounding box center [159, 201] width 84 height 14
click at [169, 184] on span "Mageco Consultants" at bounding box center [174, 183] width 118 height 14
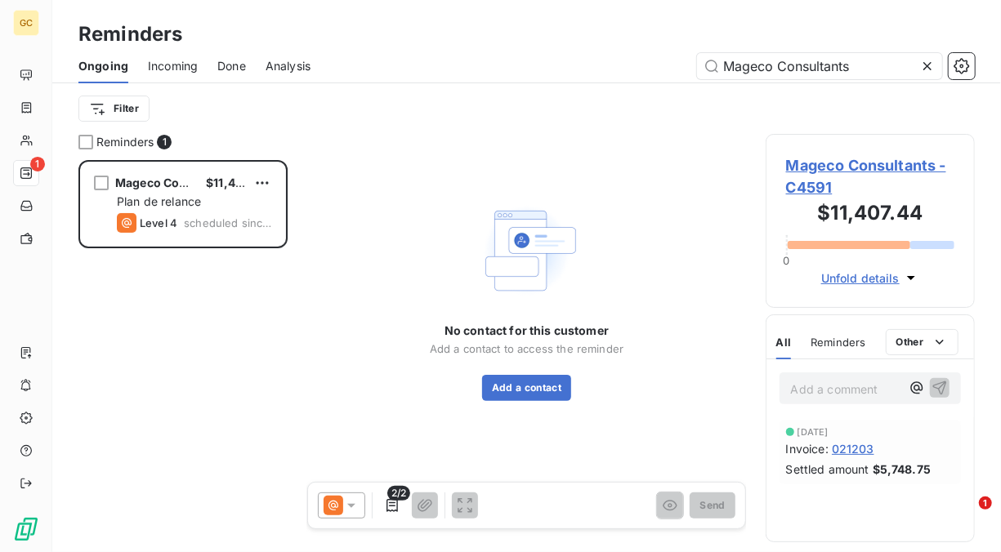
click at [852, 446] on span "021203" at bounding box center [853, 448] width 42 height 17
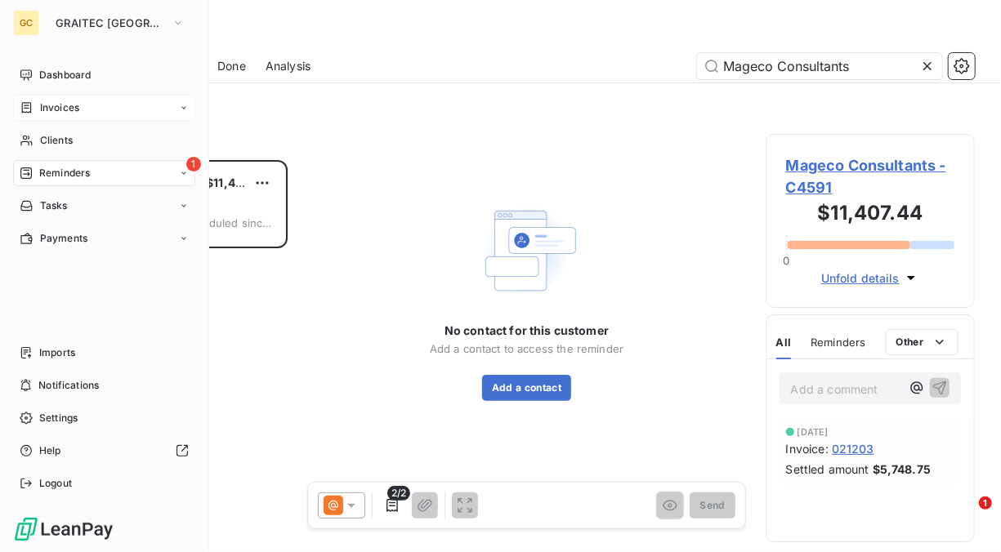
click at [72, 111] on span "Invoices" at bounding box center [59, 107] width 39 height 15
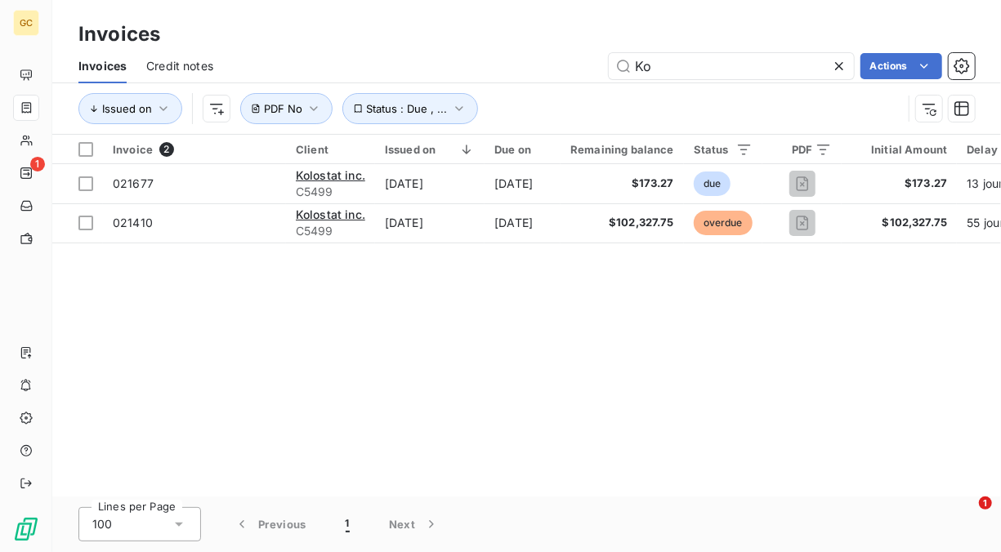
type input "K"
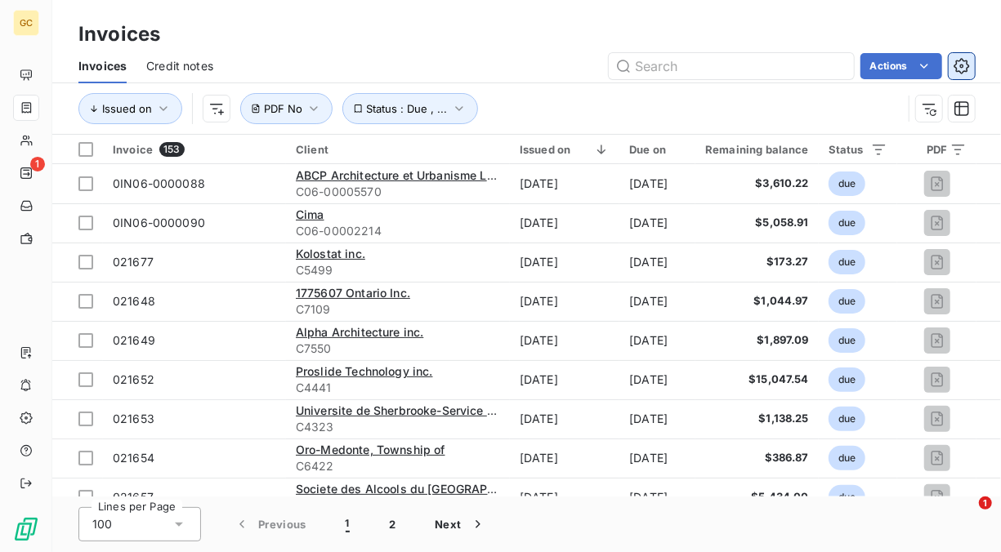
click at [965, 72] on icon "button" at bounding box center [961, 66] width 16 height 16
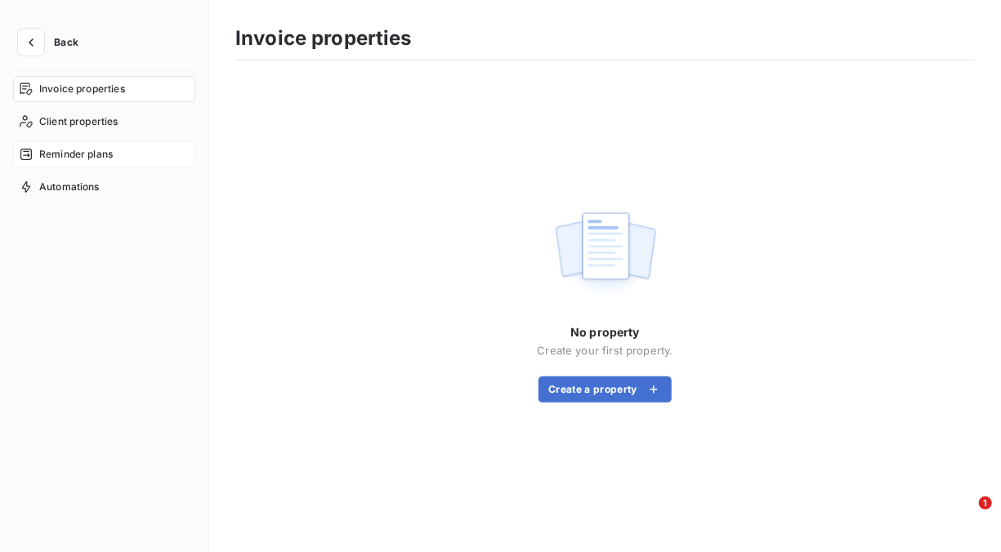
click at [61, 150] on span "Reminder plans" at bounding box center [76, 154] width 74 height 15
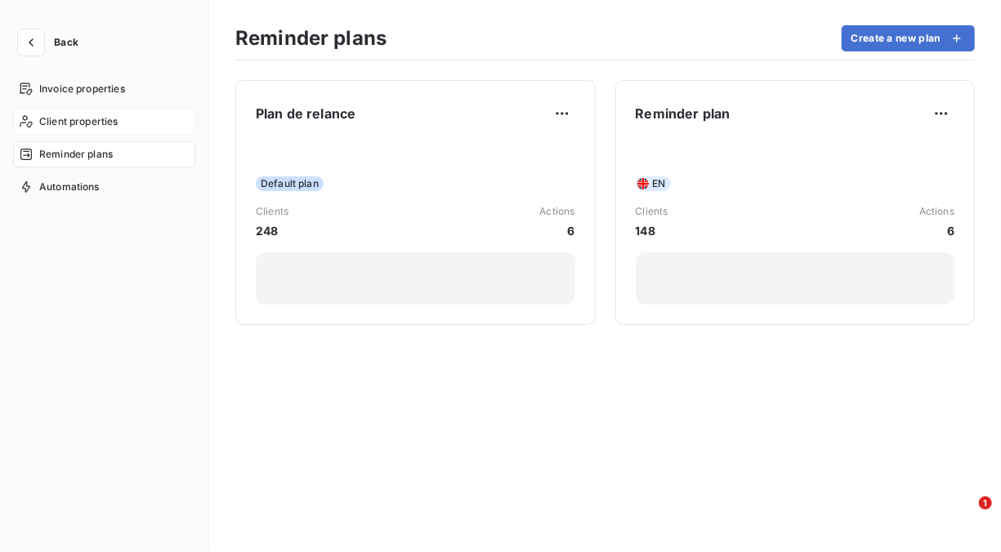
click at [47, 116] on span "Client properties" at bounding box center [78, 121] width 79 height 15
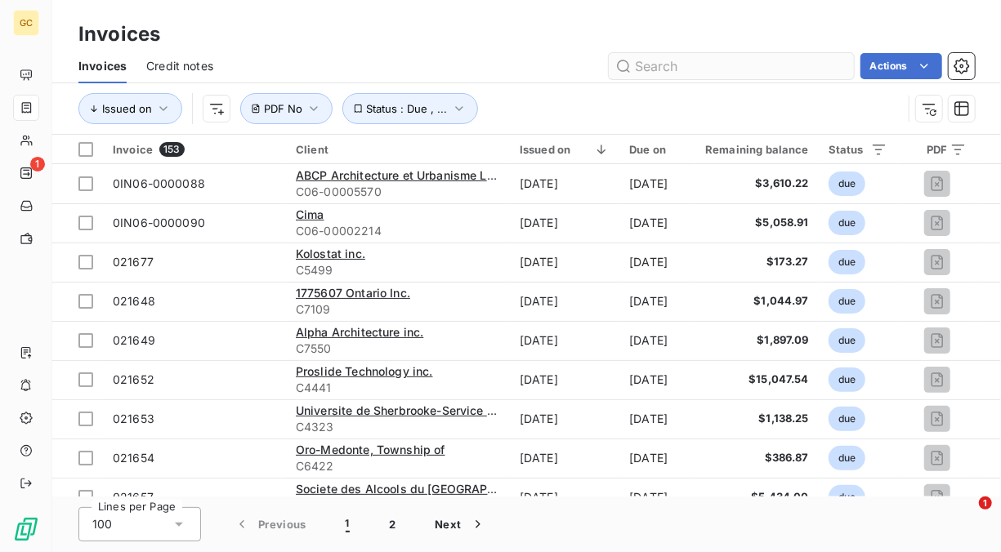
click at [658, 64] on input "text" at bounding box center [731, 66] width 245 height 26
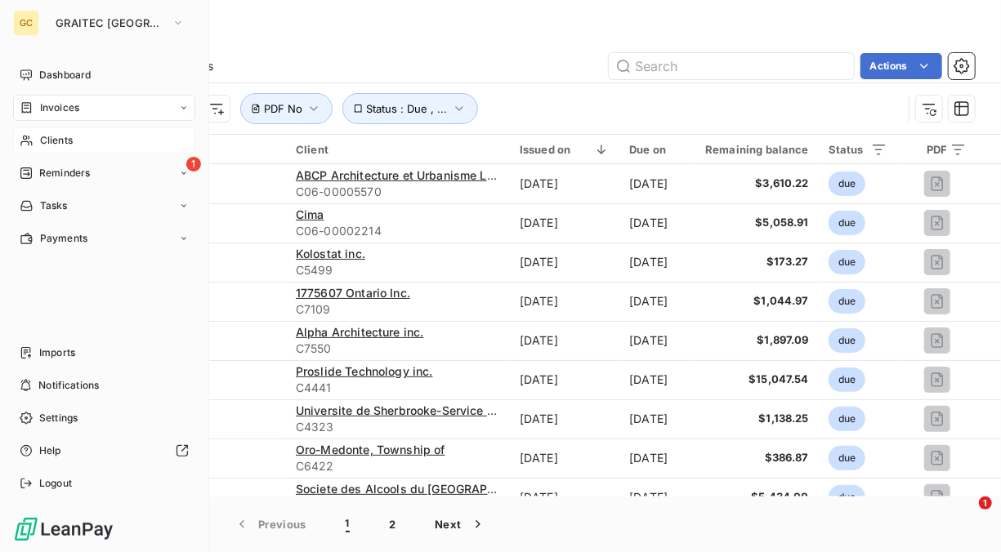
click at [59, 142] on span "Clients" at bounding box center [56, 140] width 33 height 15
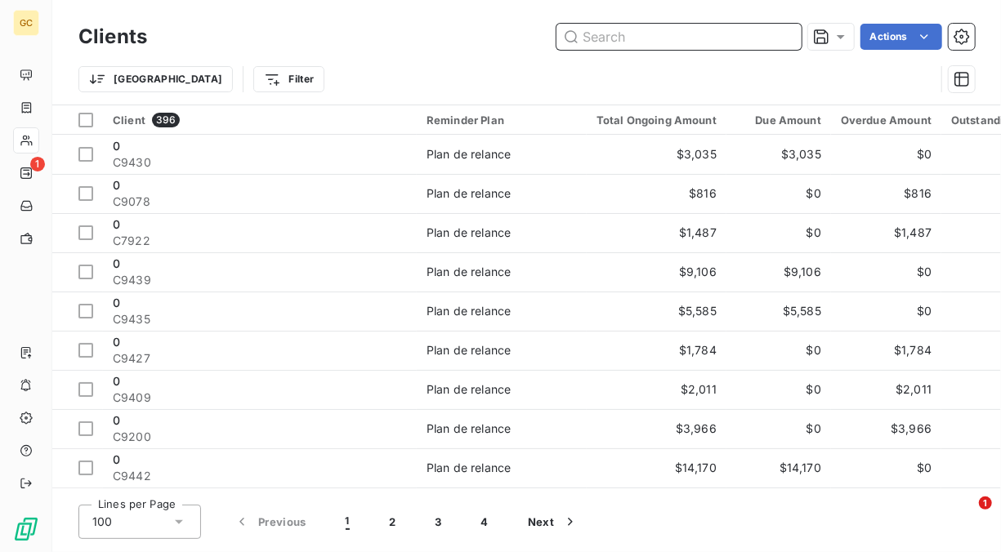
paste input "Vision Extrusions"
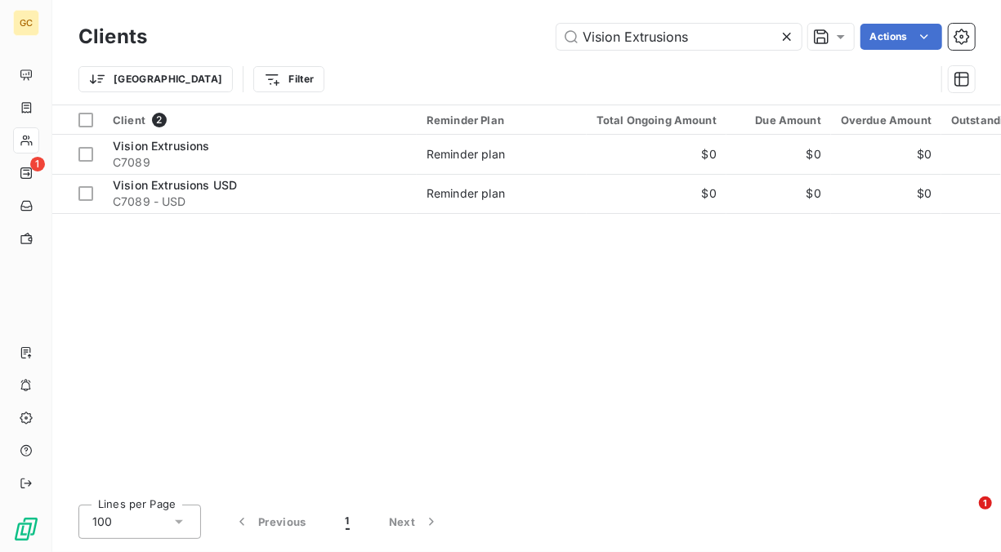
drag, startPoint x: 534, startPoint y: 482, endPoint x: 627, endPoint y: 507, distance: 96.5
click at [630, 507] on div "Clients Vision Extrusions Actions Trier Filter Client 2 Reminder Plan Total Ong…" at bounding box center [526, 276] width 949 height 552
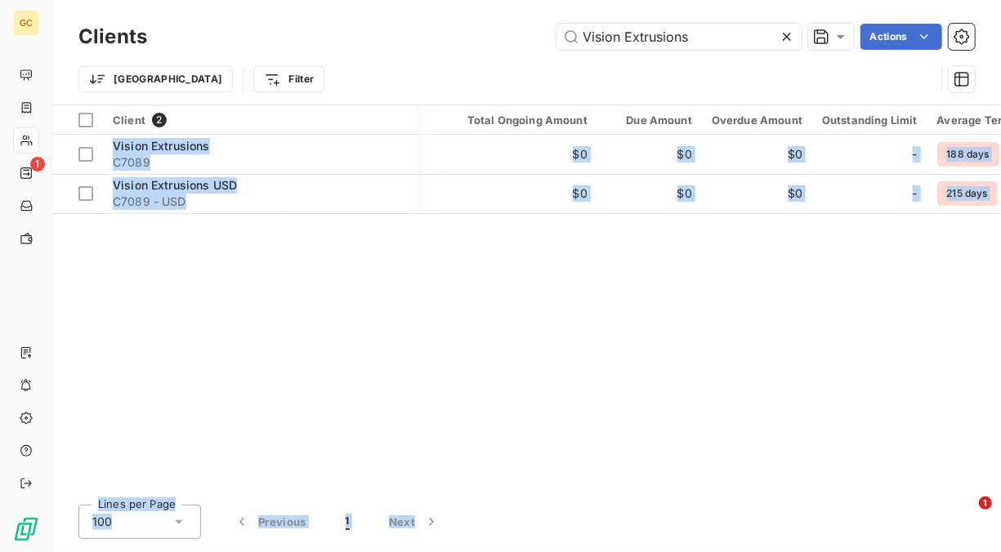
scroll to position [0, 127]
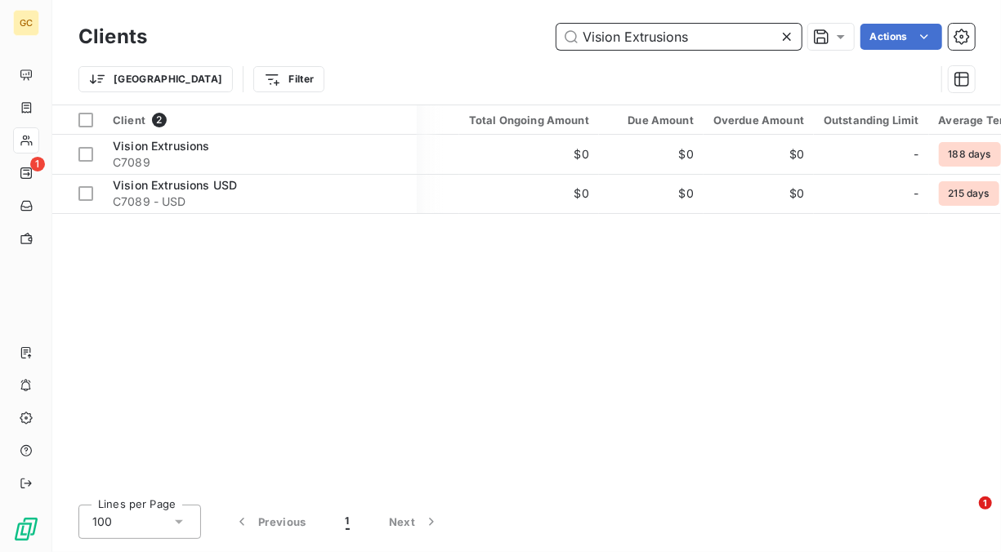
click at [664, 36] on input "Vision Extrusions" at bounding box center [678, 37] width 245 height 26
drag, startPoint x: 664, startPoint y: 36, endPoint x: 671, endPoint y: 42, distance: 9.2
click at [670, 42] on input "Vision Extrusions" at bounding box center [678, 37] width 245 height 26
paste input "Fine Lines Design"
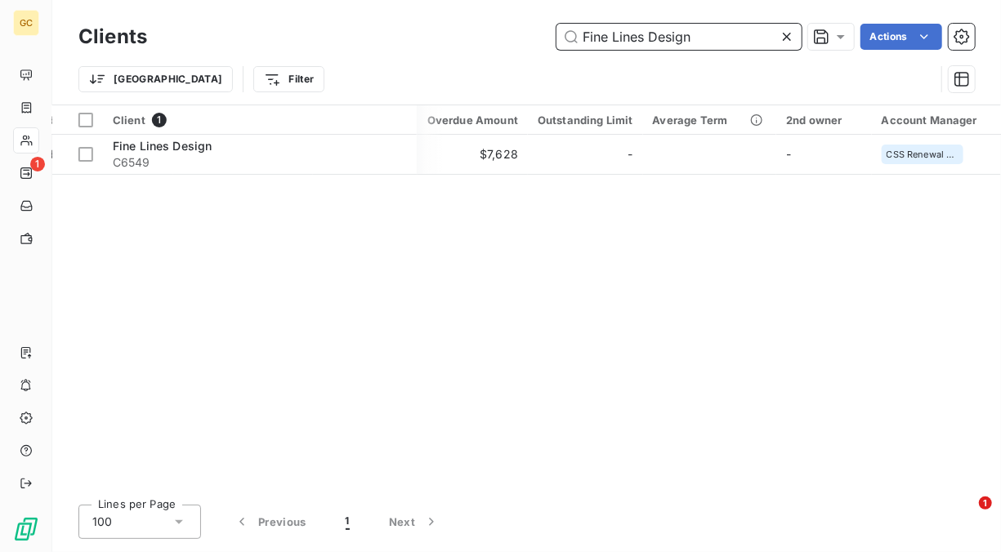
scroll to position [0, 412]
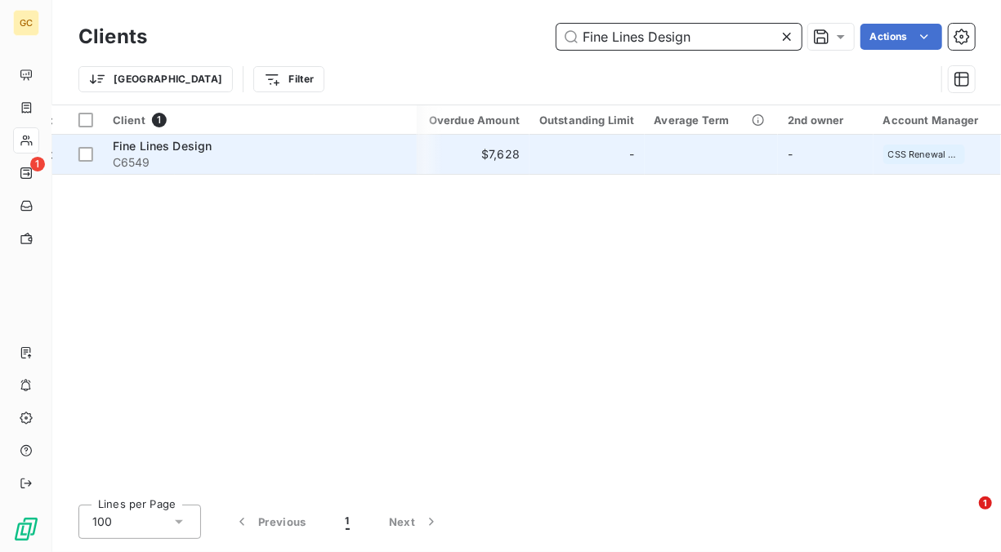
type input "Fine Lines Design"
click at [156, 147] on span "Fine Lines Design" at bounding box center [163, 146] width 100 height 14
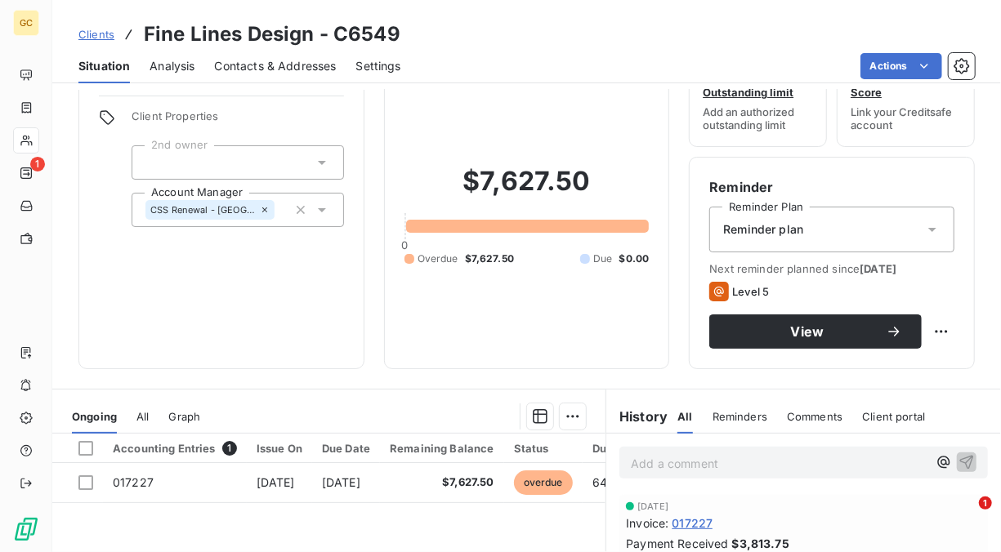
scroll to position [82, 0]
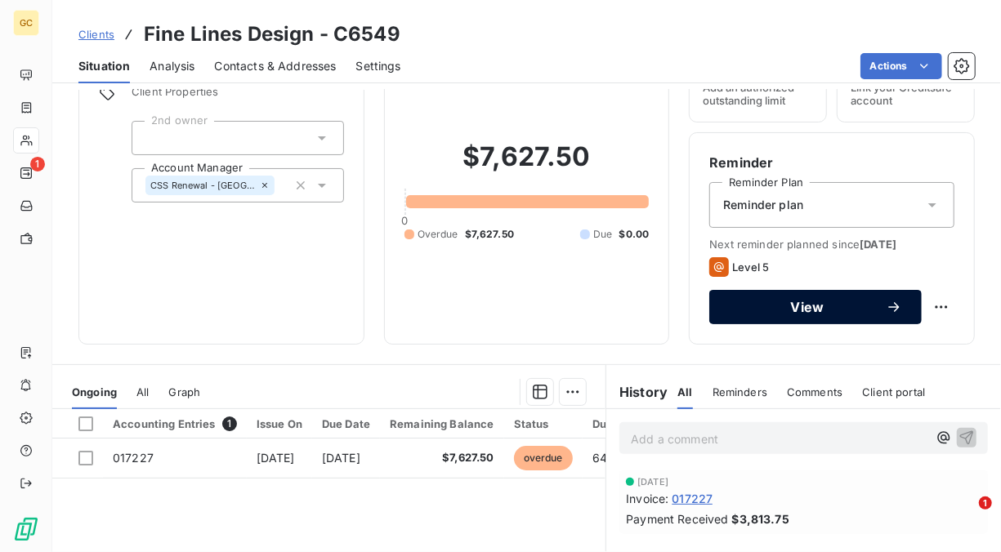
click at [780, 305] on span "View" at bounding box center [807, 307] width 157 height 13
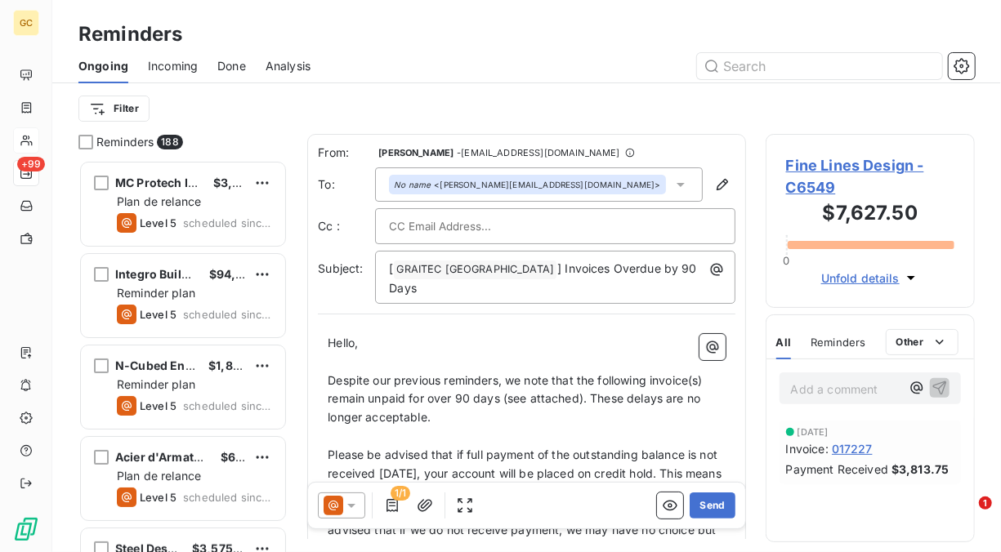
click at [486, 373] on span "Despite our previous reminders, we note that the following invoice(s) remain un…" at bounding box center [517, 398] width 378 height 51
click at [490, 372] on p "Despite our previous reminders, we note that the following invoice(s) remain un…" at bounding box center [527, 400] width 398 height 56
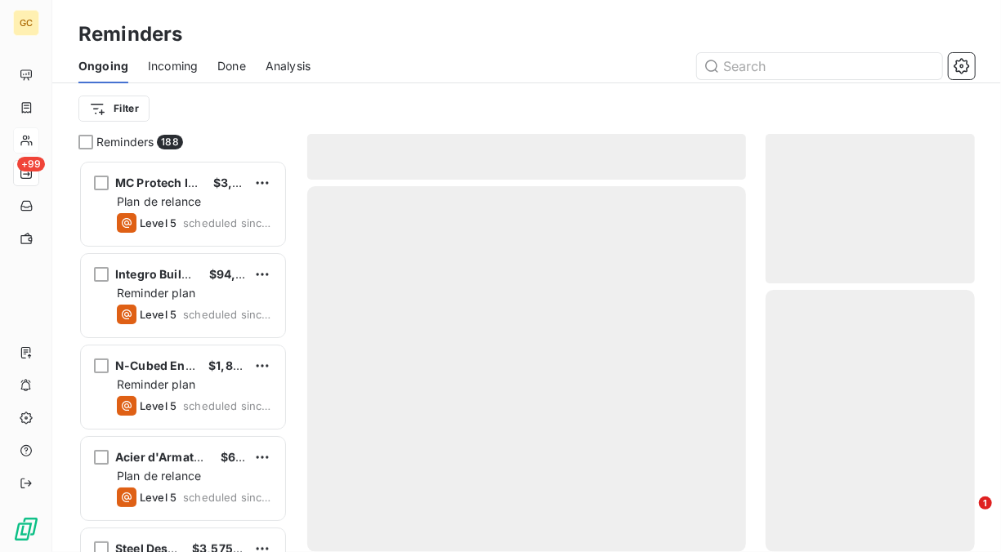
scroll to position [379, 196]
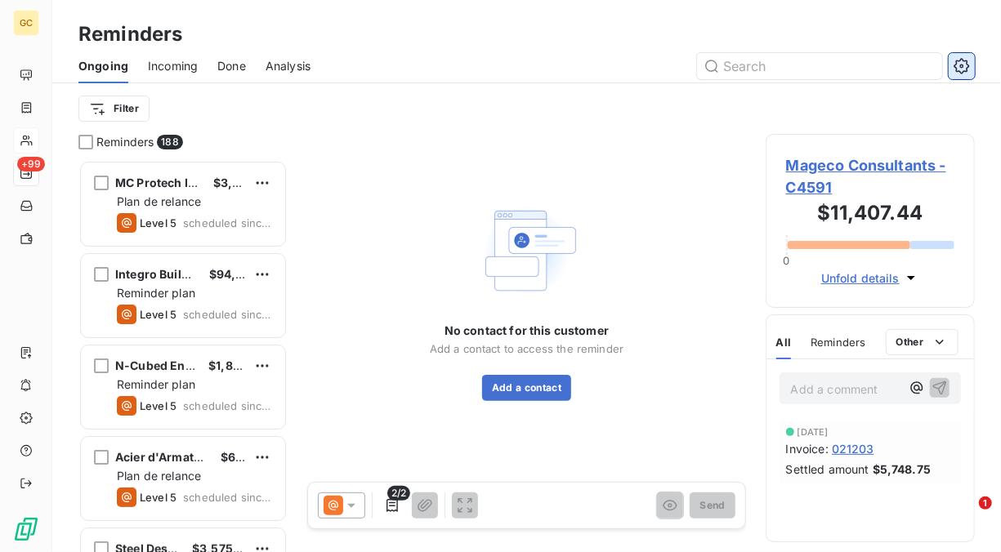
click at [970, 62] on button "button" at bounding box center [962, 66] width 26 height 26
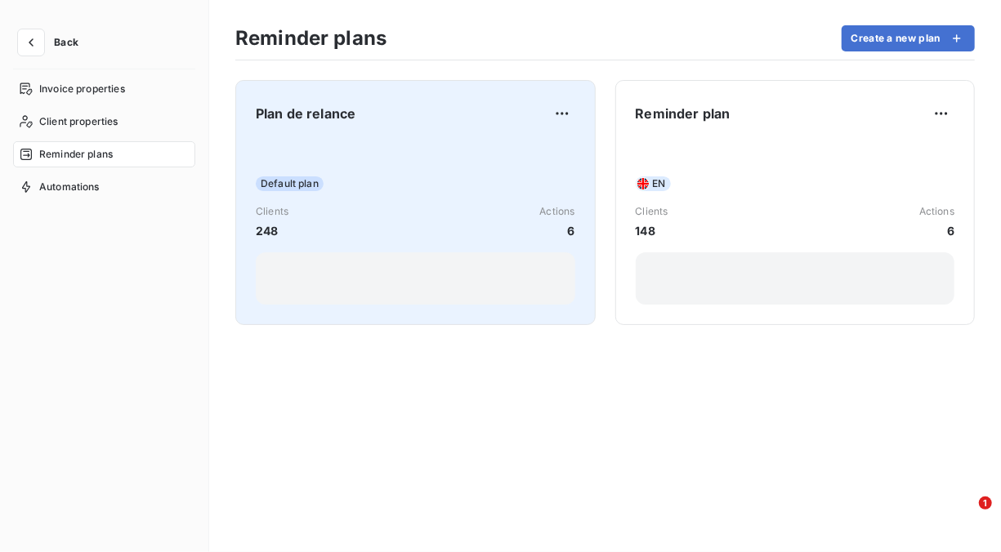
click at [298, 185] on span "Default plan" at bounding box center [290, 183] width 68 height 15
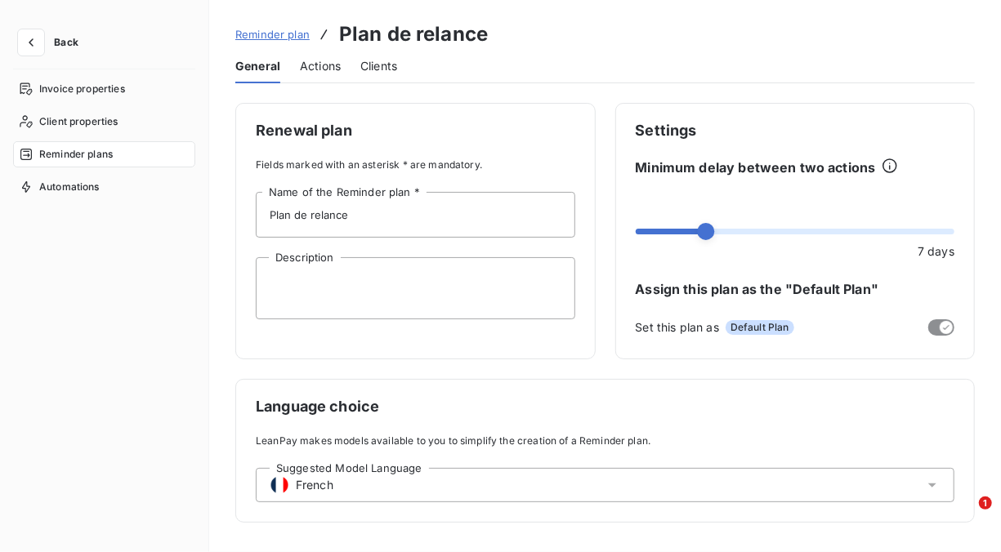
click at [316, 482] on span "French" at bounding box center [315, 485] width 38 height 16
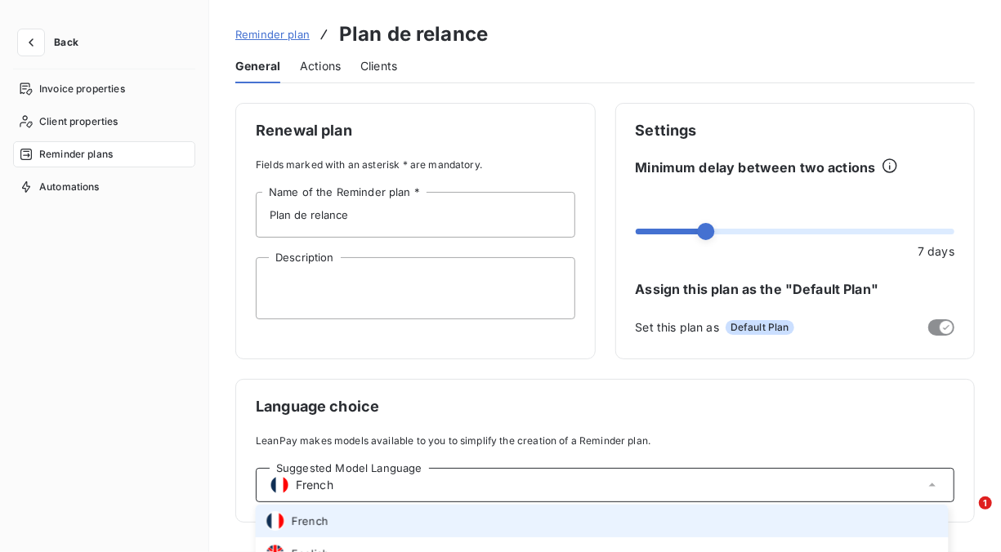
click at [316, 482] on span "French" at bounding box center [315, 485] width 38 height 16
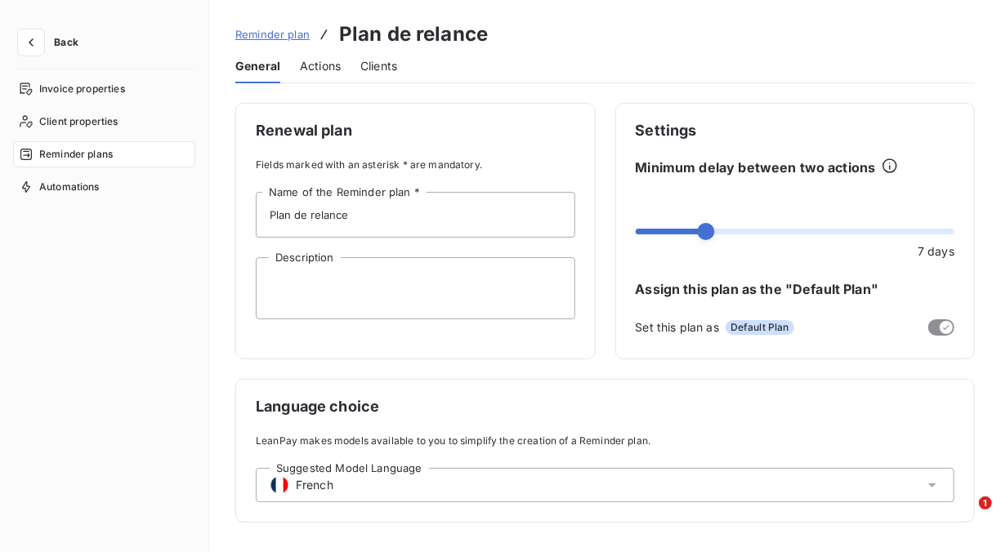
click at [315, 67] on span "Actions" at bounding box center [320, 66] width 41 height 16
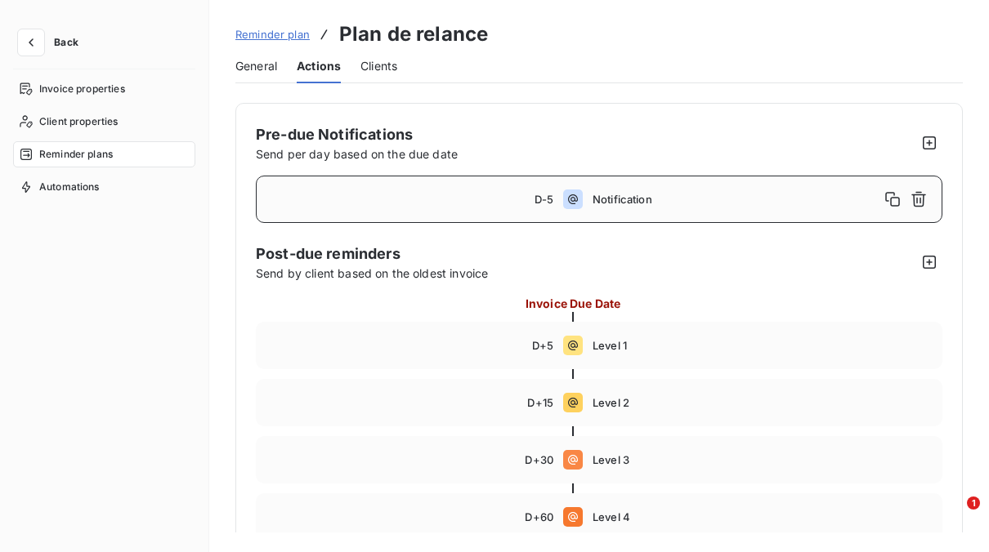
click at [261, 65] on span "General" at bounding box center [256, 66] width 42 height 16
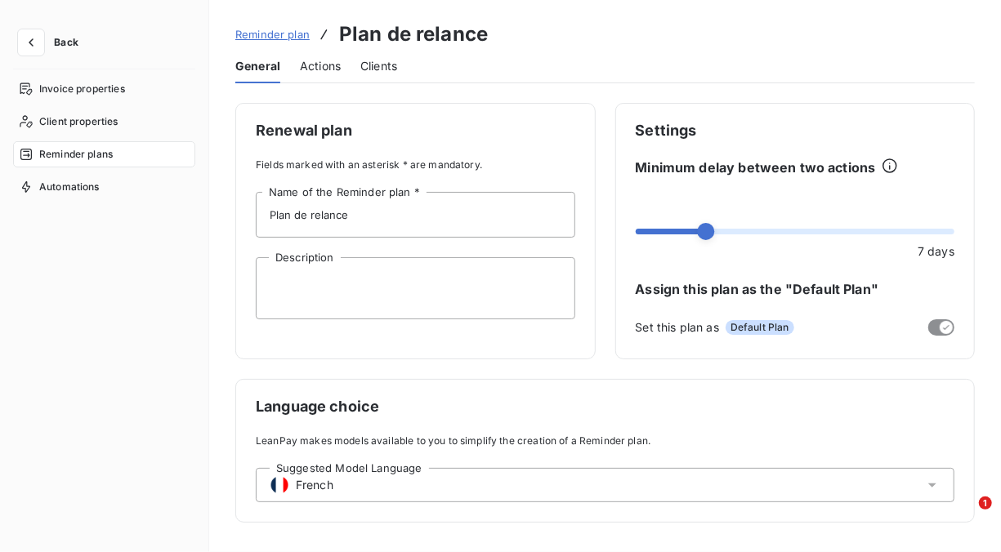
click at [388, 68] on span "Clients" at bounding box center [378, 66] width 37 height 16
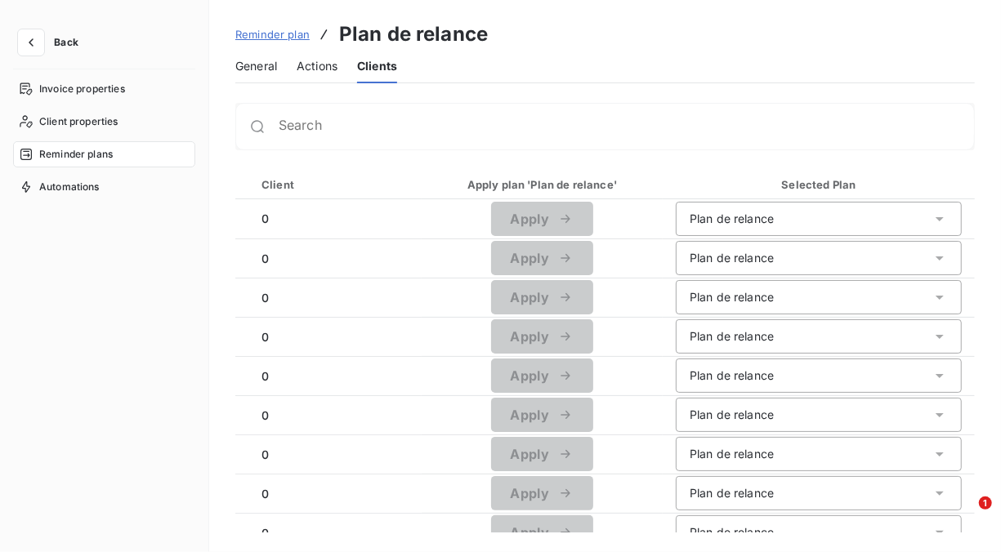
click at [257, 63] on span "General" at bounding box center [256, 66] width 42 height 16
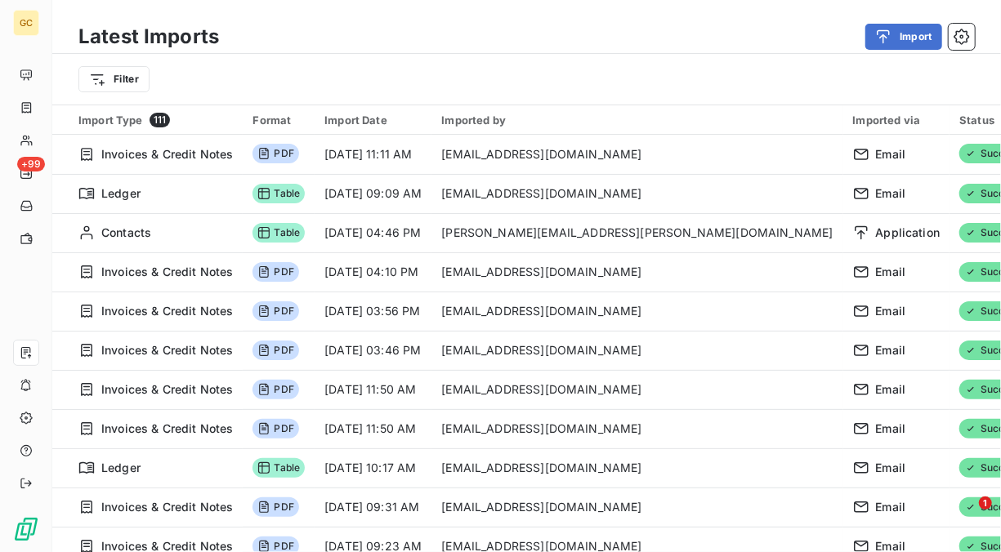
scroll to position [3014, 0]
